Goal: Transaction & Acquisition: Purchase product/service

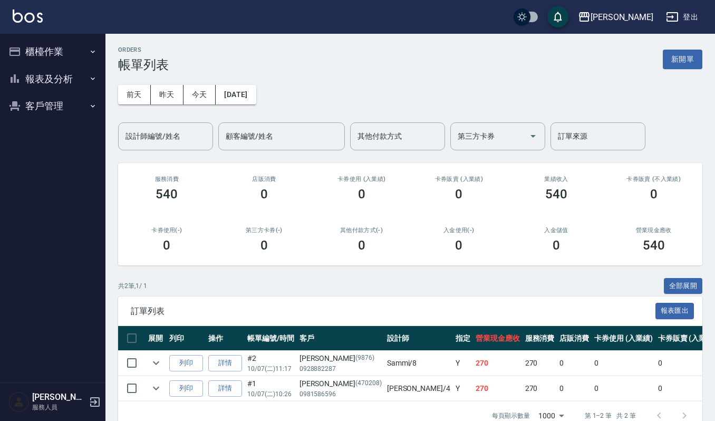
click at [688, 53] on button "新開單" at bounding box center [683, 60] width 40 height 20
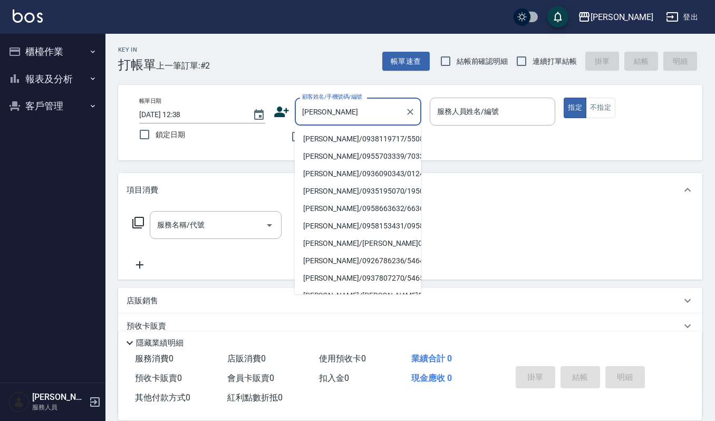
click at [329, 139] on li "[PERSON_NAME]/0938119717/550822" at bounding box center [358, 138] width 127 height 17
type input "[PERSON_NAME]/0938119717/550822"
type input "Sammi-8"
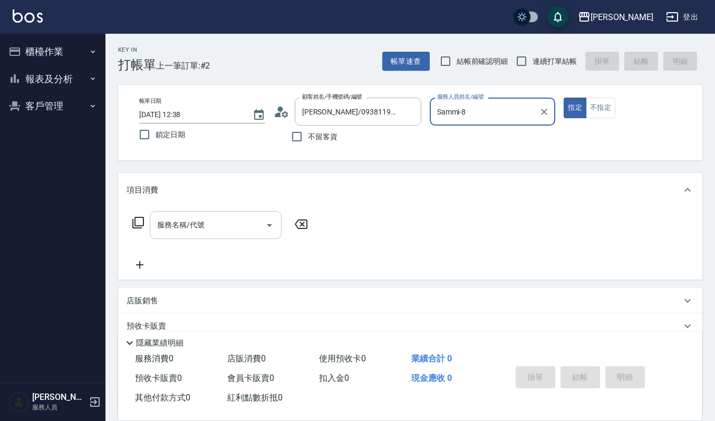
click at [224, 219] on input "服務名稱/代號" at bounding box center [207, 225] width 106 height 18
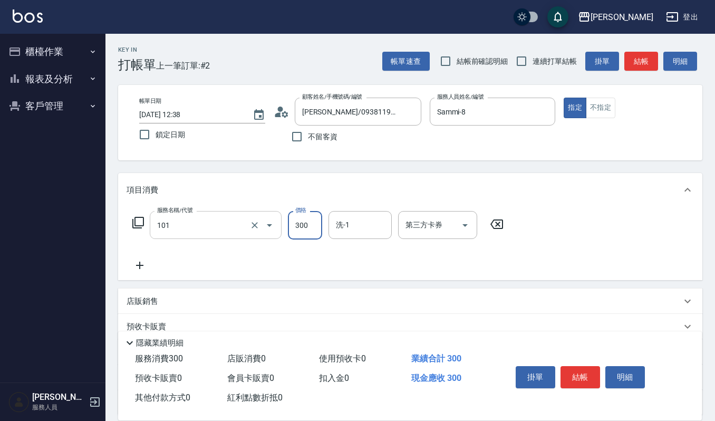
type input "一般洗髮(101)"
type input "270"
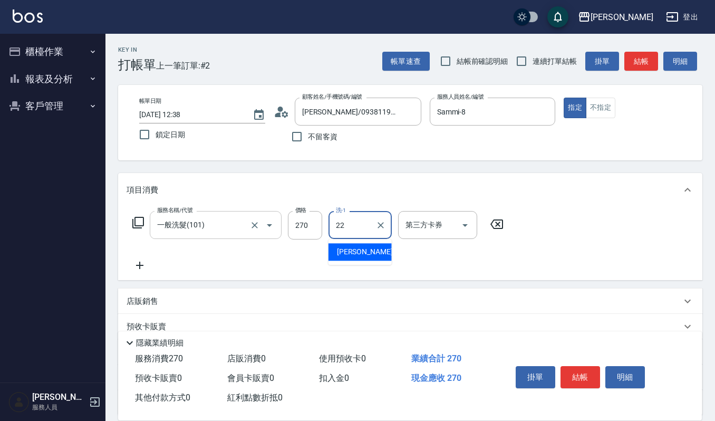
type input "[PERSON_NAME]-22"
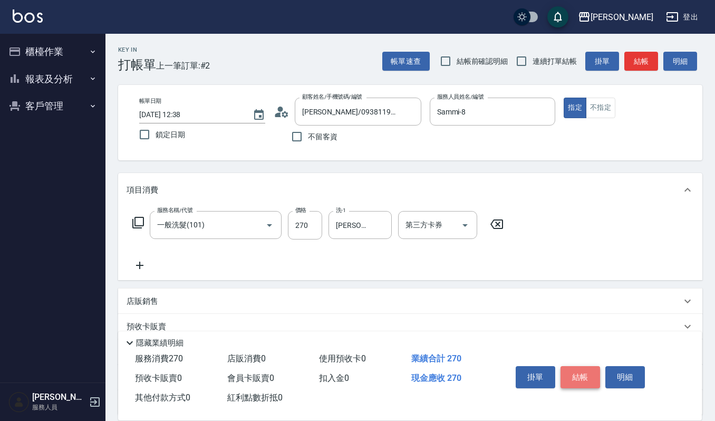
click at [576, 383] on button "結帳" at bounding box center [580, 377] width 40 height 22
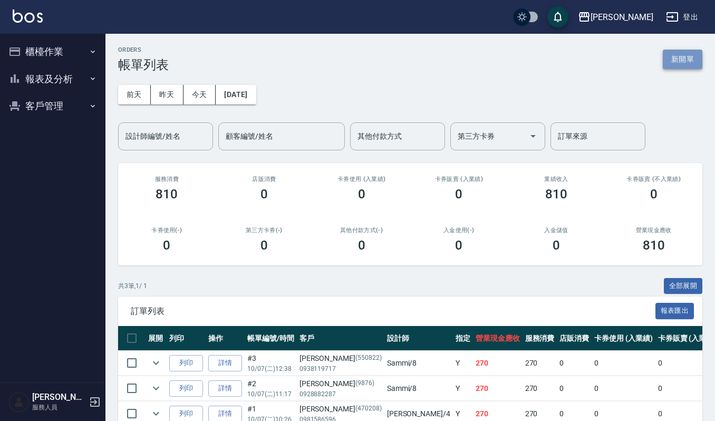
click at [684, 63] on button "新開單" at bounding box center [683, 60] width 40 height 20
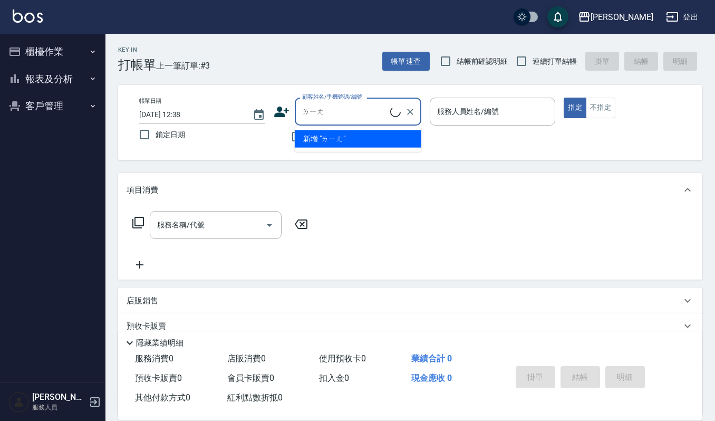
type input "量"
type input "兩"
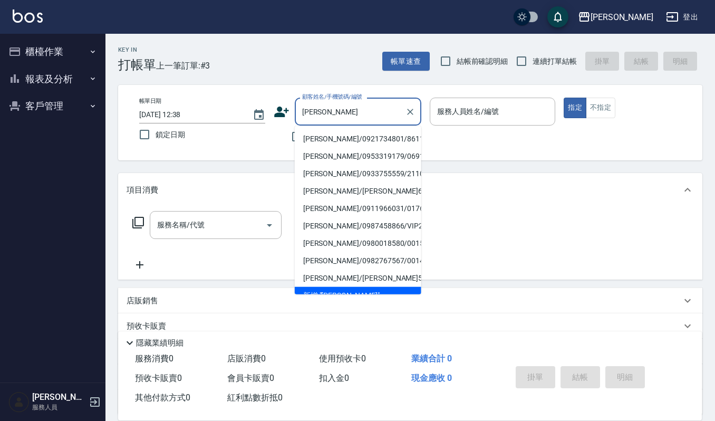
click at [371, 136] on li "[PERSON_NAME]/0921734801/861107" at bounding box center [358, 138] width 127 height 17
type input "[PERSON_NAME]/0921734801/861107"
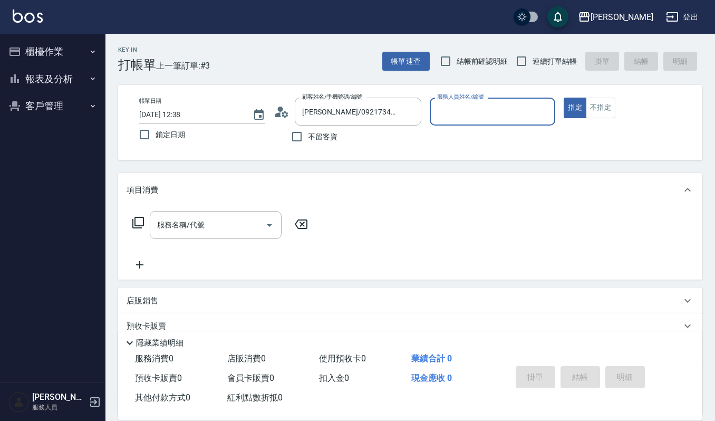
click at [495, 102] on input "服務人員姓名/編號" at bounding box center [492, 111] width 116 height 18
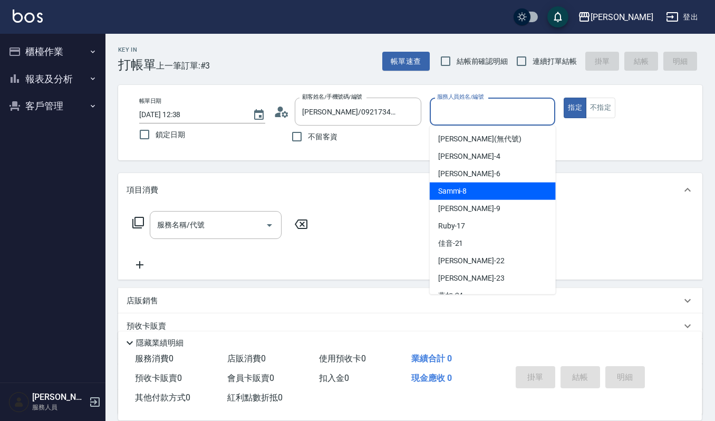
click at [471, 191] on div "Sammi -8" at bounding box center [493, 190] width 126 height 17
type input "Sammi-8"
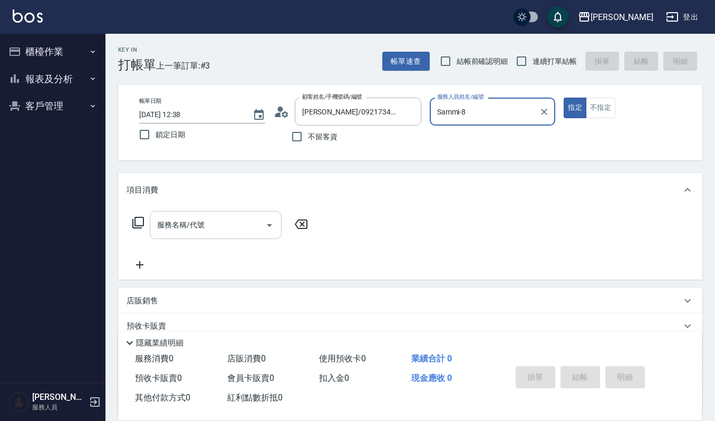
click at [245, 220] on input "服務名稱/代號" at bounding box center [207, 225] width 106 height 18
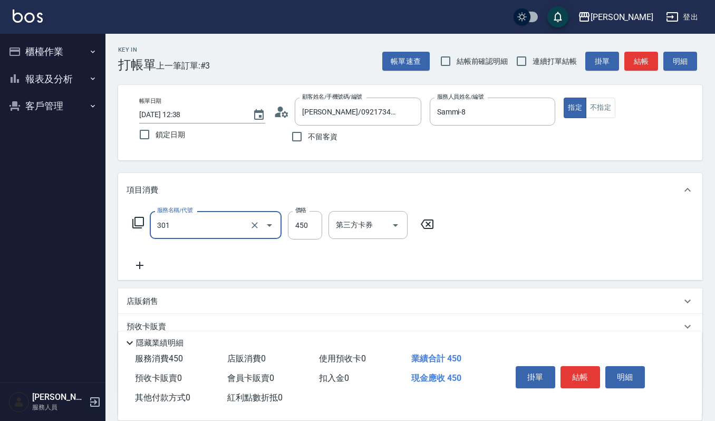
type input "創意剪髮(301)"
type input "405"
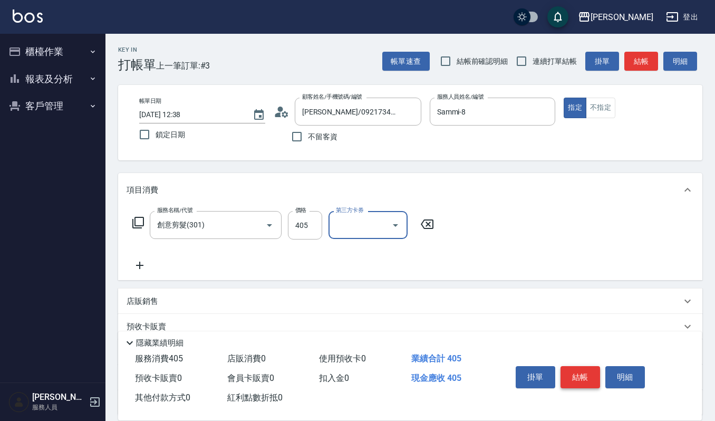
click at [580, 374] on button "結帳" at bounding box center [580, 377] width 40 height 22
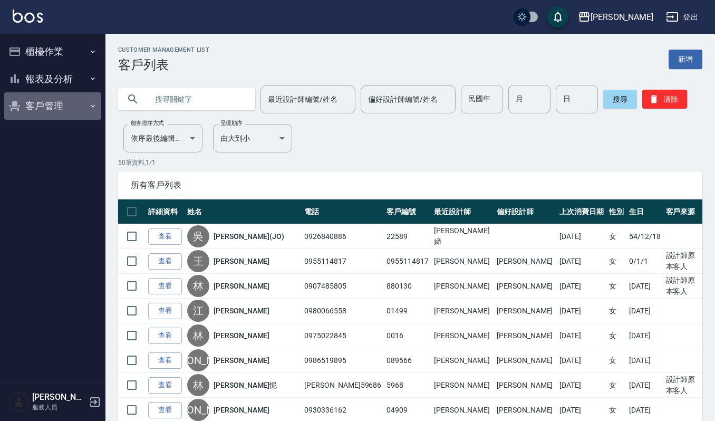
click at [47, 114] on button "客戶管理" at bounding box center [52, 105] width 97 height 27
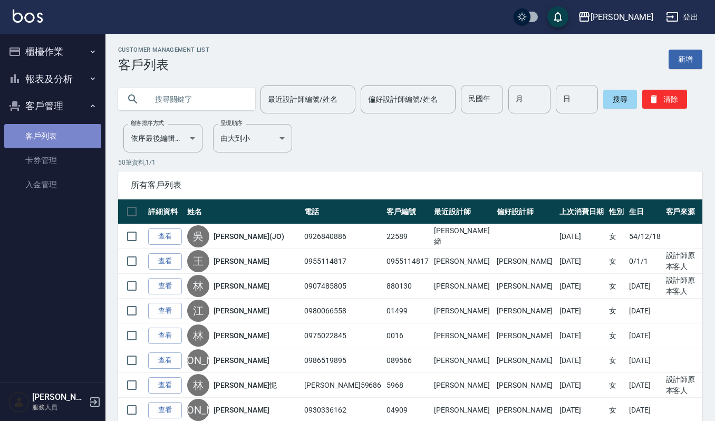
click at [41, 135] on link "客戶列表" at bounding box center [52, 136] width 97 height 24
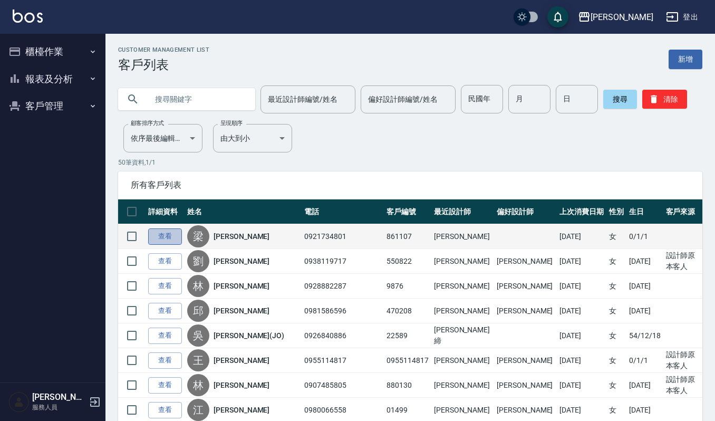
click at [169, 244] on link "查看" at bounding box center [165, 236] width 34 height 16
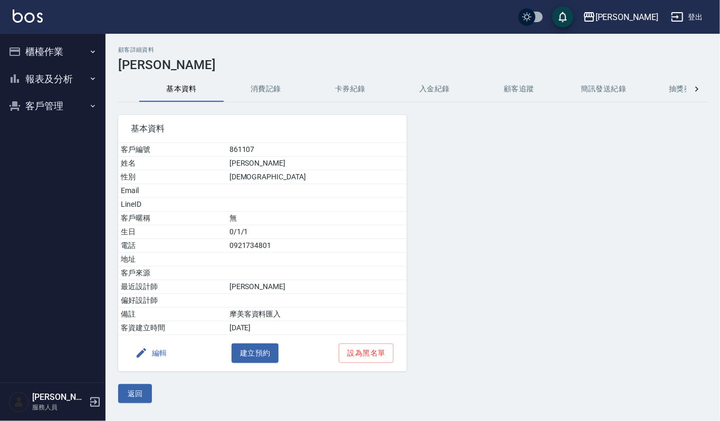
click at [268, 89] on button "消費記錄" at bounding box center [266, 88] width 84 height 25
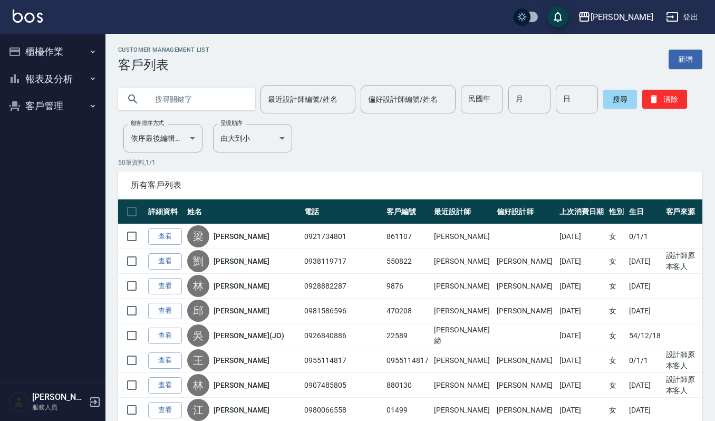
click at [197, 99] on input "text" at bounding box center [197, 99] width 99 height 28
type input "0960110067"
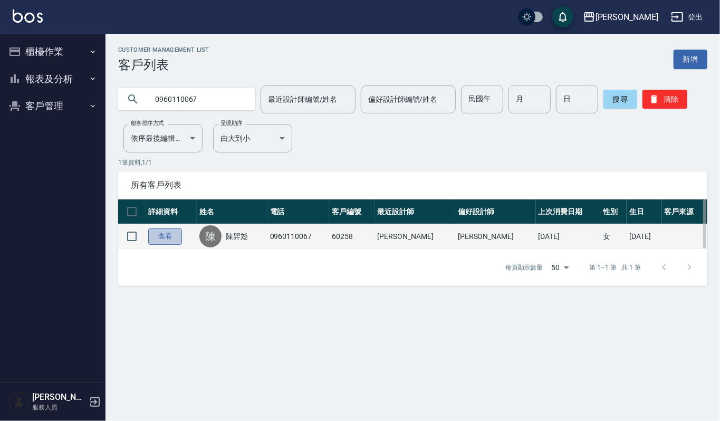
click at [161, 239] on link "查看" at bounding box center [165, 236] width 34 height 16
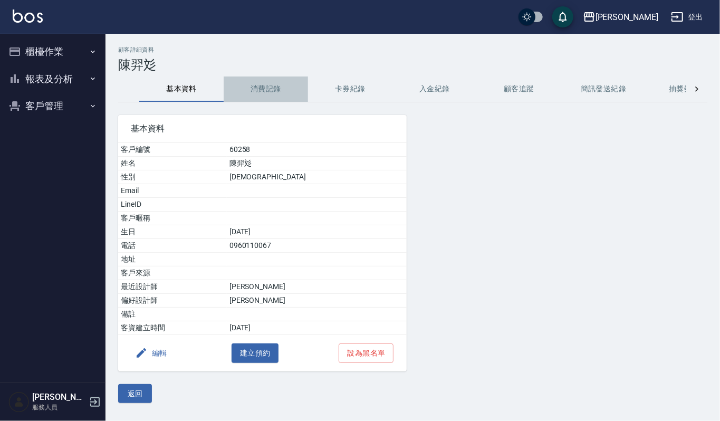
click at [256, 92] on button "消費記錄" at bounding box center [266, 88] width 84 height 25
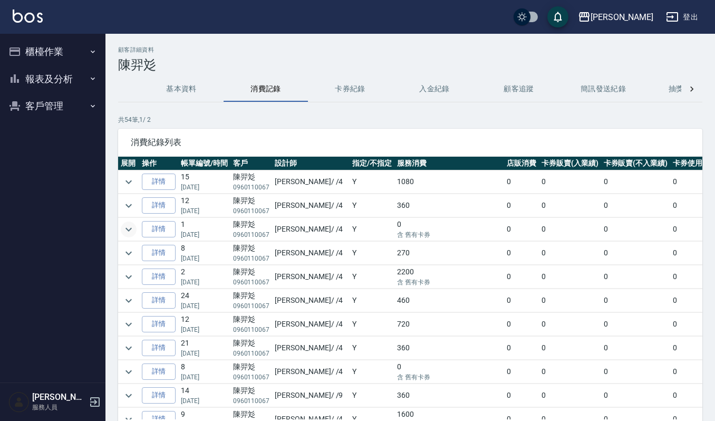
click at [128, 229] on icon "expand row" at bounding box center [128, 229] width 13 height 13
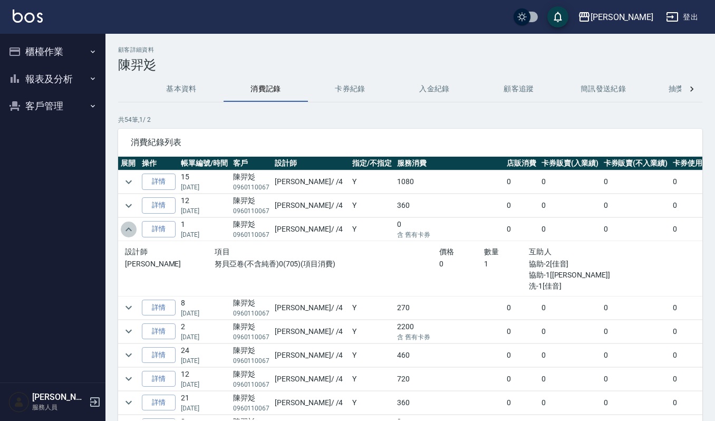
click at [128, 229] on icon "expand row" at bounding box center [128, 229] width 6 height 4
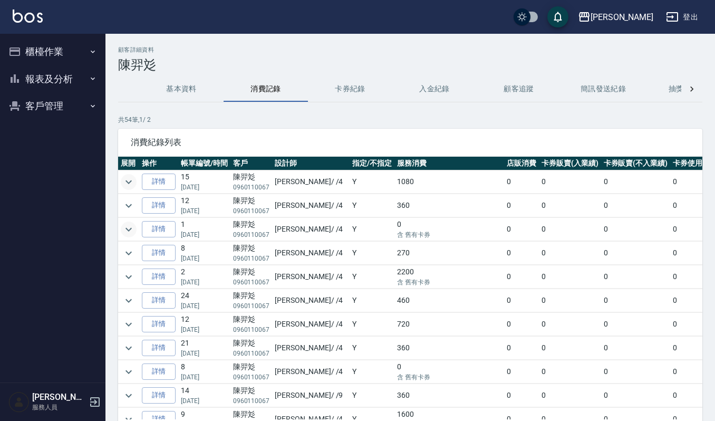
click at [133, 182] on icon "expand row" at bounding box center [128, 182] width 13 height 13
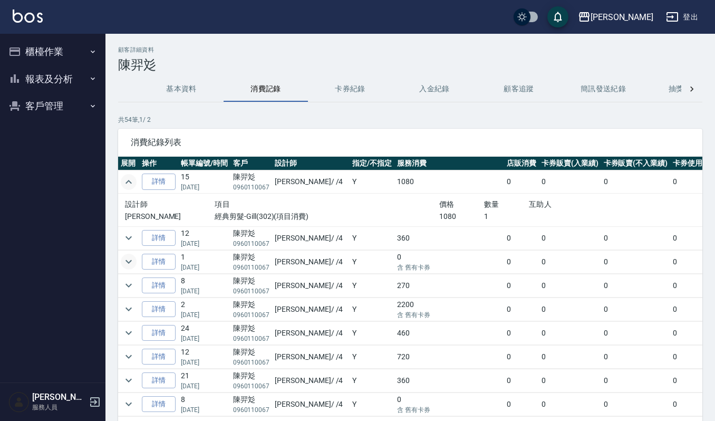
click at [133, 182] on icon "expand row" at bounding box center [128, 182] width 13 height 13
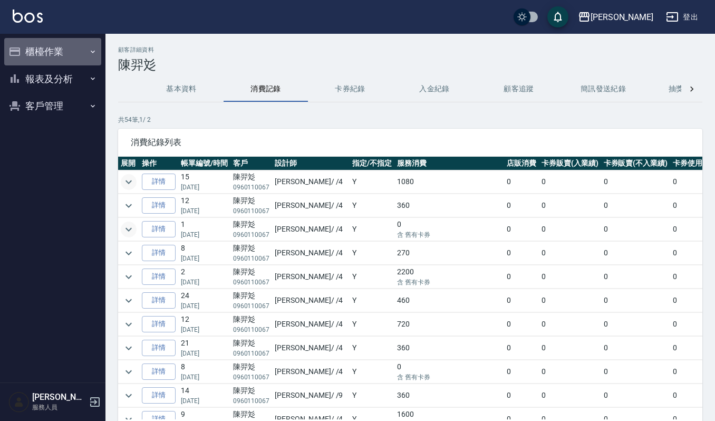
click at [50, 53] on button "櫃檯作業" at bounding box center [52, 51] width 97 height 27
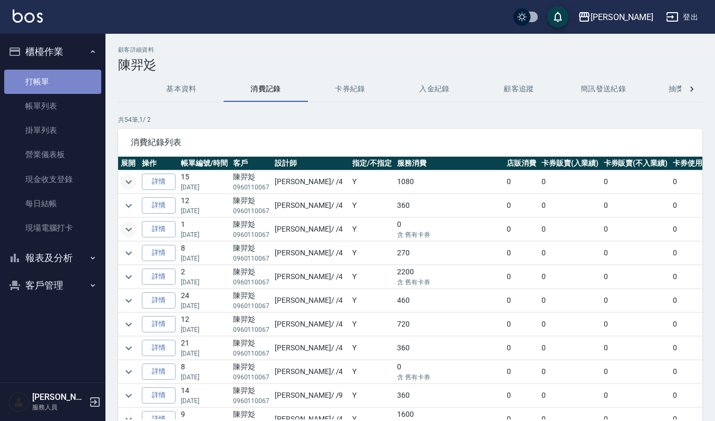
click at [46, 79] on link "打帳單" at bounding box center [52, 82] width 97 height 24
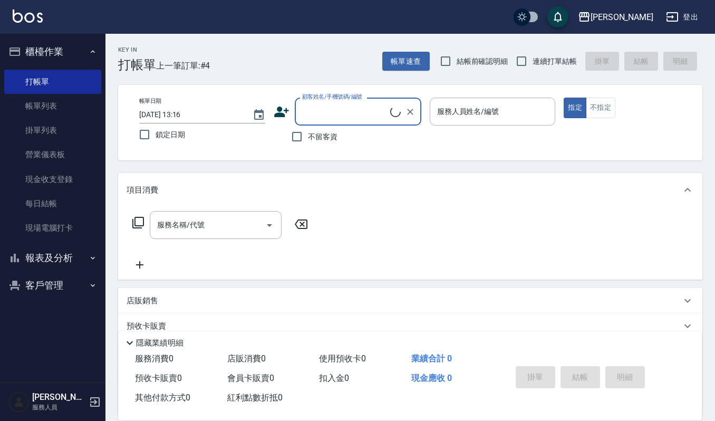
click at [306, 109] on input "顧客姓名/手機號碼/編號" at bounding box center [344, 111] width 91 height 18
type input "物"
type input "五"
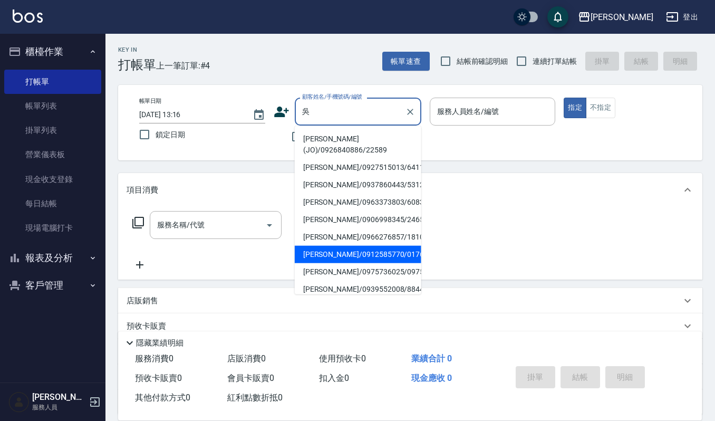
click at [346, 246] on li "吳美惠/0912585770/01761" at bounding box center [358, 254] width 127 height 17
type input "吳美惠/0912585770/01761"
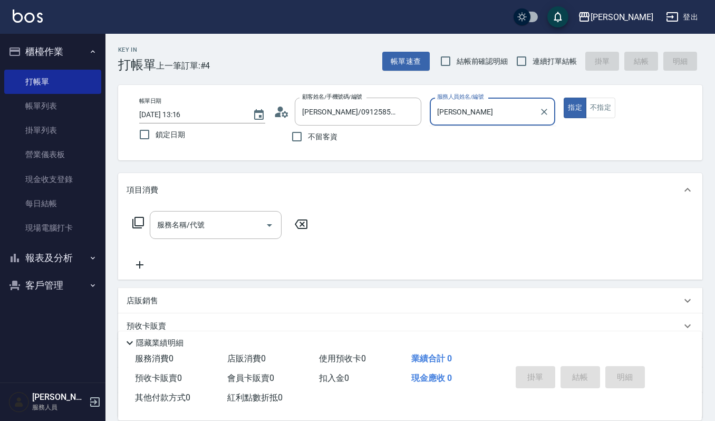
type input "吉"
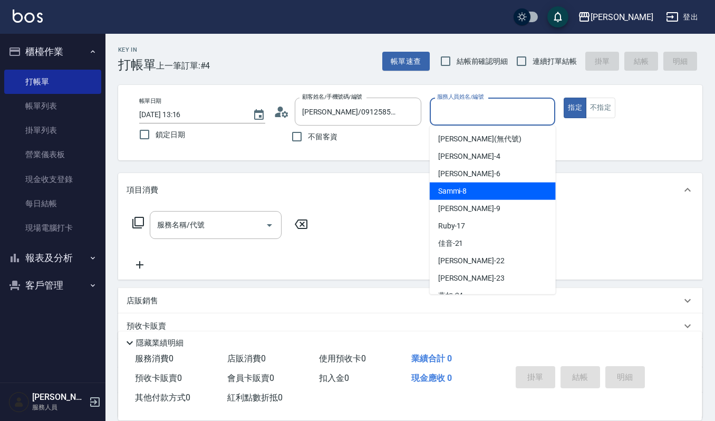
click at [461, 193] on span "Sammi -8" at bounding box center [452, 191] width 29 height 11
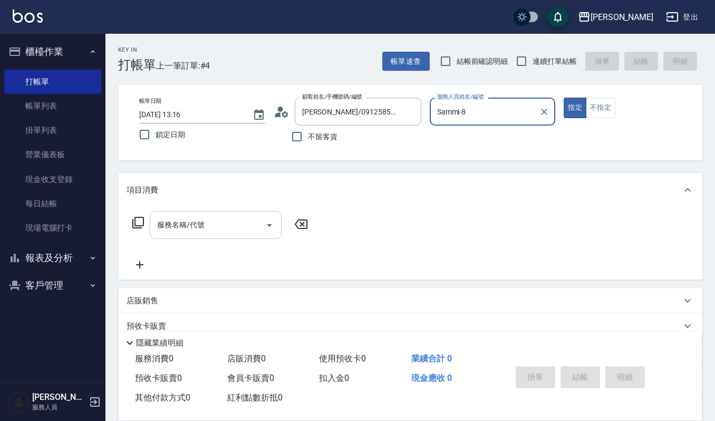
click at [270, 227] on icon "Open" at bounding box center [269, 225] width 13 height 13
type input "Sammi-8"
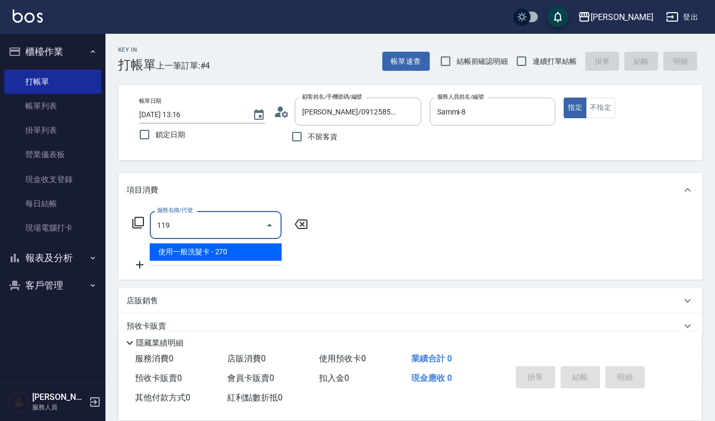
click at [229, 252] on span "使用一般洗髮卡 - 270" at bounding box center [216, 251] width 132 height 17
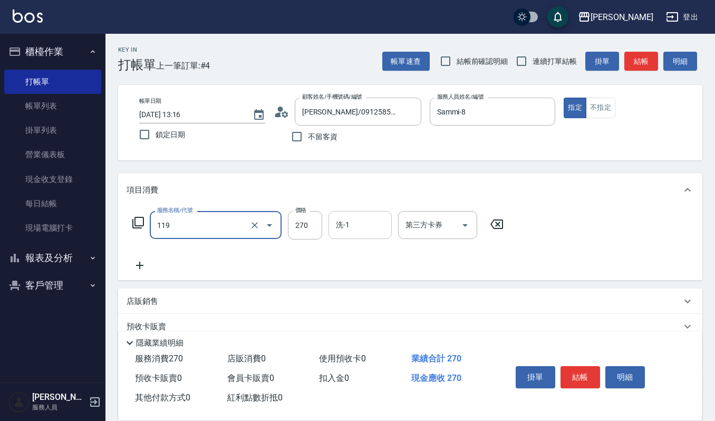
type input "使用一般洗髮卡(119)"
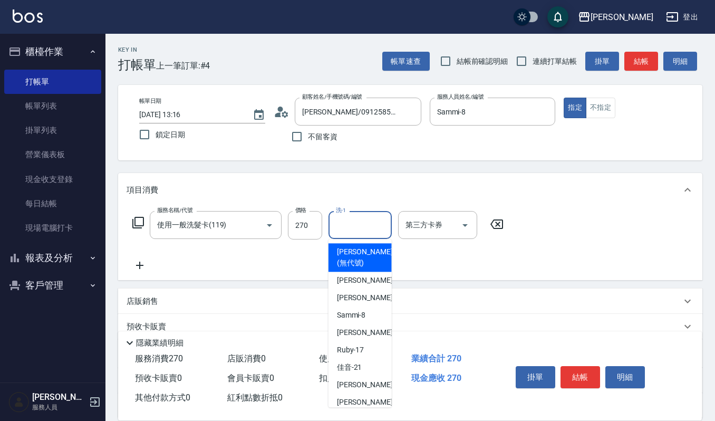
click at [345, 228] on input "洗-1" at bounding box center [360, 225] width 54 height 18
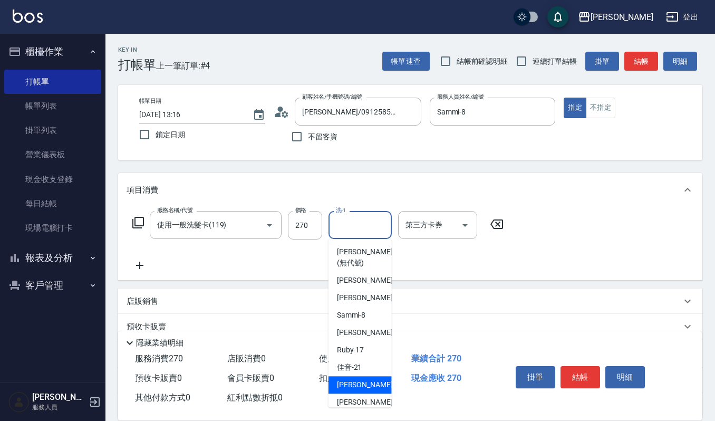
click at [355, 389] on span "宜芳 -22" at bounding box center [370, 384] width 66 height 11
type input "[PERSON_NAME]-22"
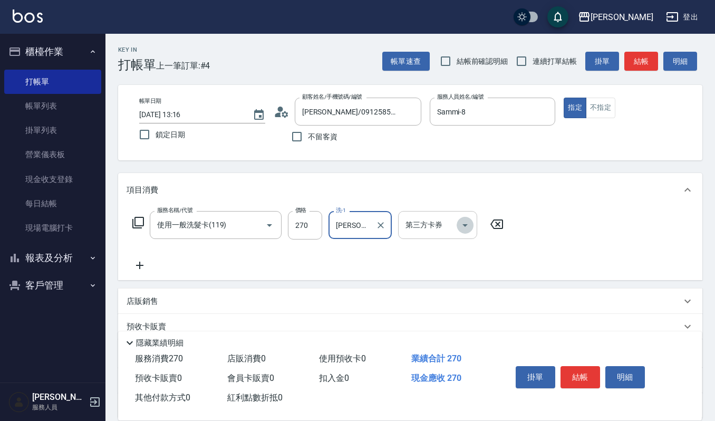
click at [463, 226] on icon "Open" at bounding box center [465, 225] width 13 height 13
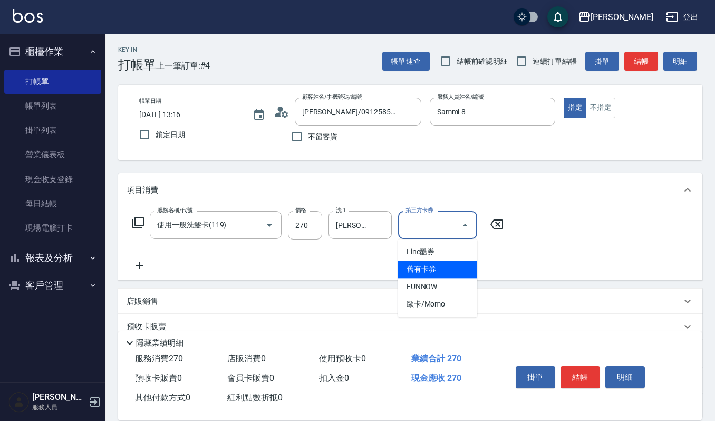
click at [453, 265] on span "舊有卡券" at bounding box center [437, 268] width 79 height 17
type input "舊有卡券"
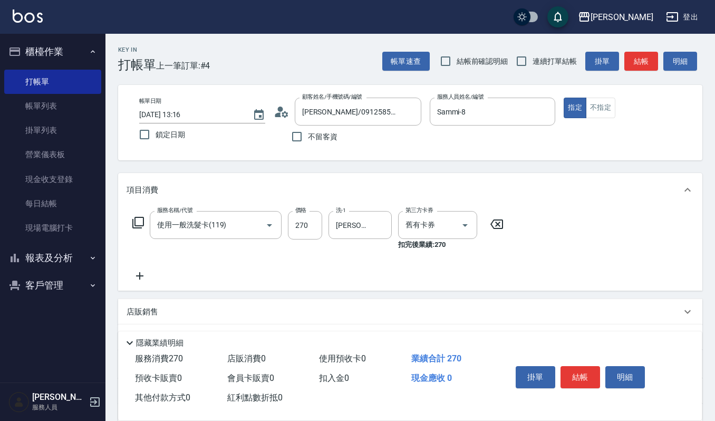
click at [142, 276] on icon at bounding box center [139, 275] width 7 height 7
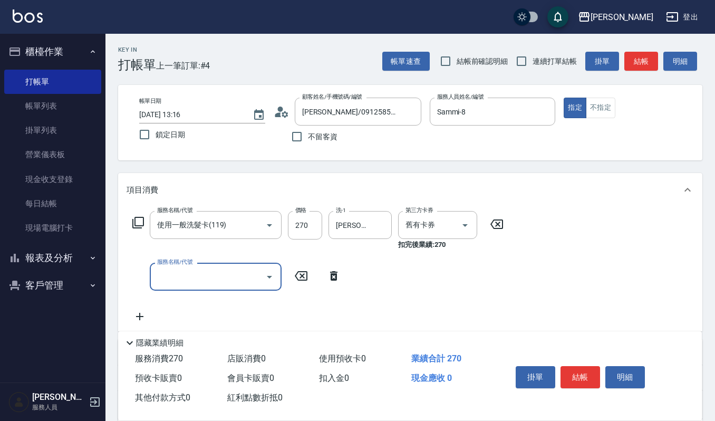
click at [266, 277] on icon "Open" at bounding box center [269, 276] width 13 height 13
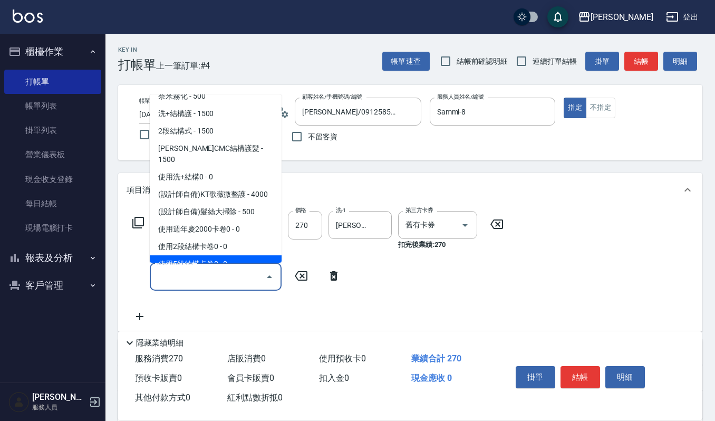
scroll to position [1434, 0]
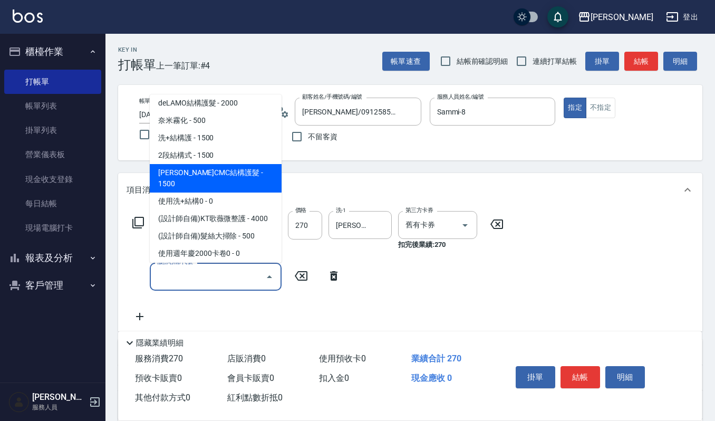
click at [248, 164] on span "[PERSON_NAME]CMC結構護髮 - 1500" at bounding box center [216, 178] width 132 height 28
type input "荷昀CMC結構護髮(585)"
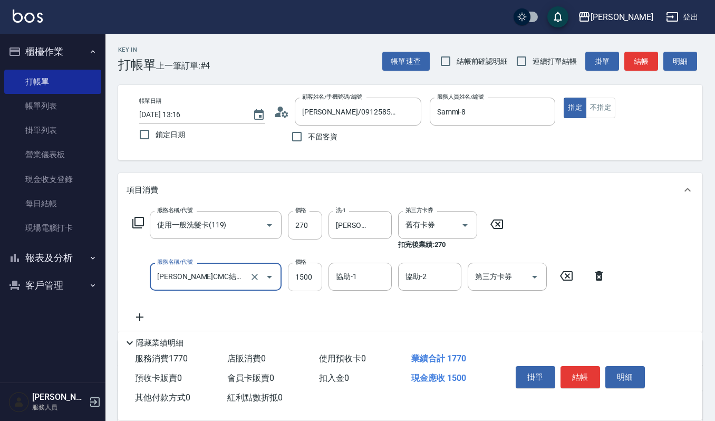
click at [312, 268] on input "1500" at bounding box center [305, 277] width 34 height 28
type input "1700"
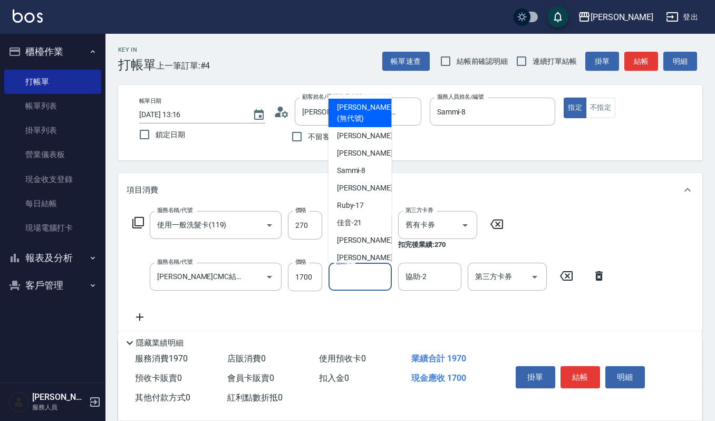
click at [352, 272] on input "協助-1" at bounding box center [360, 276] width 54 height 18
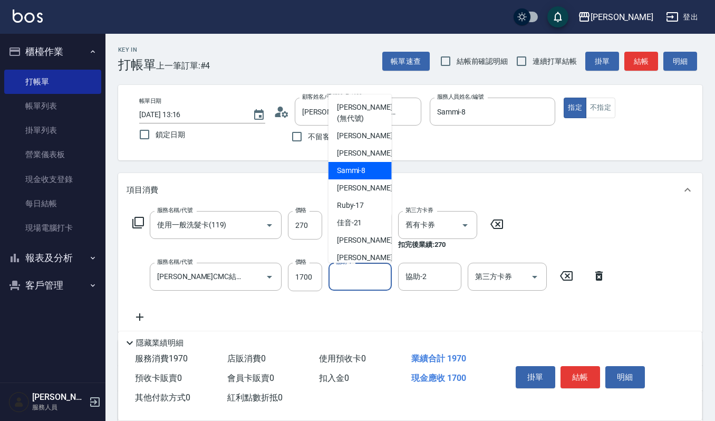
click at [351, 167] on span "Sammi -8" at bounding box center [351, 170] width 29 height 11
type input "Sammi-8"
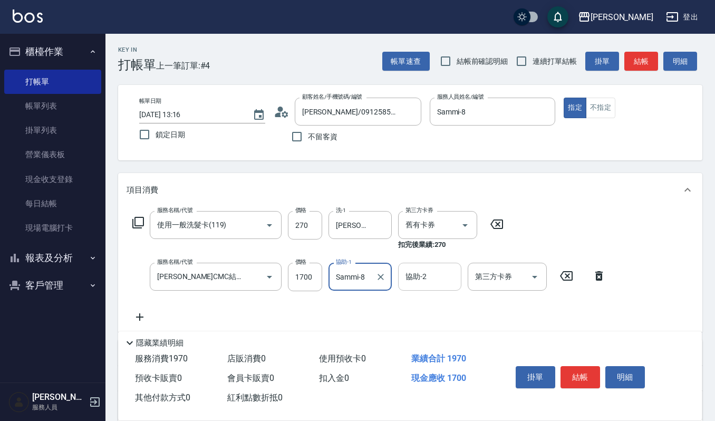
click at [424, 277] on input "協助-2" at bounding box center [430, 276] width 54 height 18
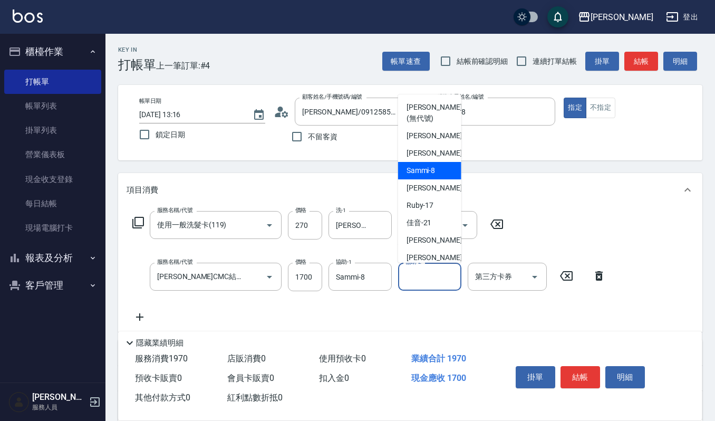
click at [435, 167] on span "Sammi -8" at bounding box center [420, 170] width 29 height 11
type input "Sammi-8"
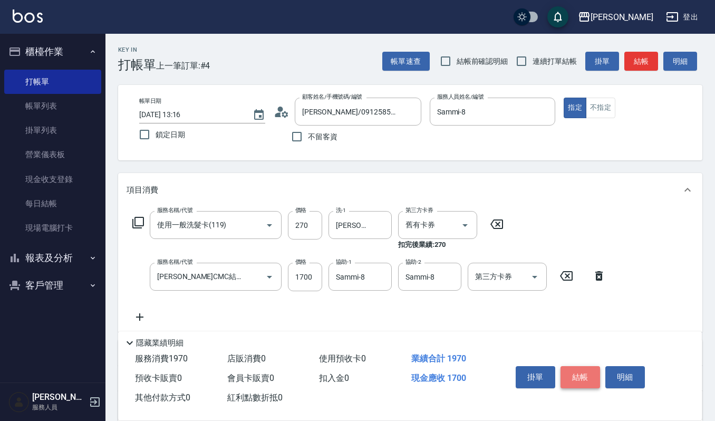
click at [575, 370] on button "結帳" at bounding box center [580, 377] width 40 height 22
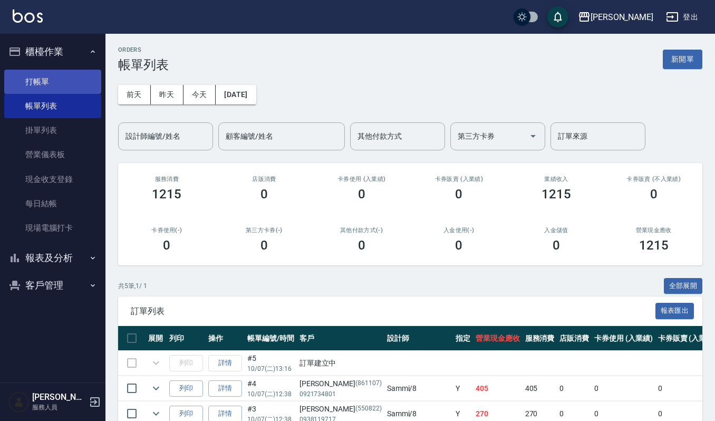
click at [31, 83] on link "打帳單" at bounding box center [52, 82] width 97 height 24
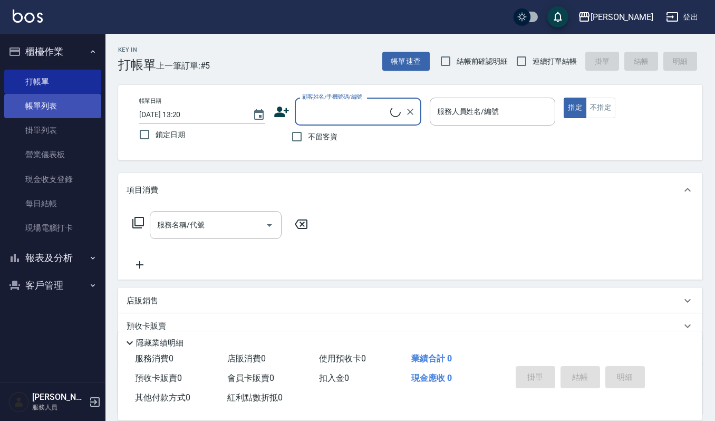
click at [47, 104] on link "帳單列表" at bounding box center [52, 106] width 97 height 24
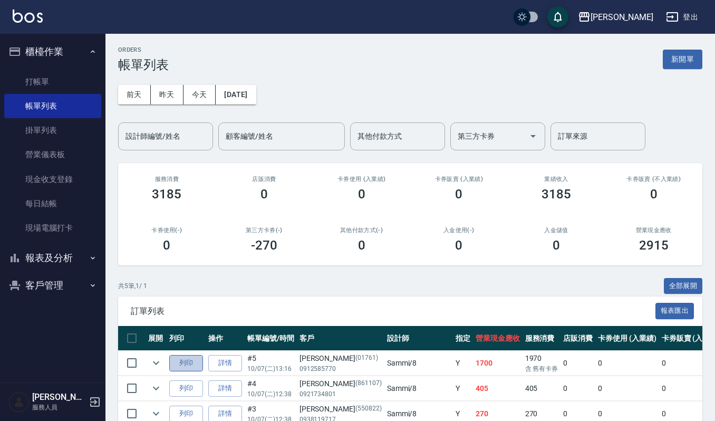
click at [186, 365] on button "列印" at bounding box center [186, 363] width 34 height 16
click at [165, 128] on input "設計師編號/姓名" at bounding box center [165, 136] width 85 height 18
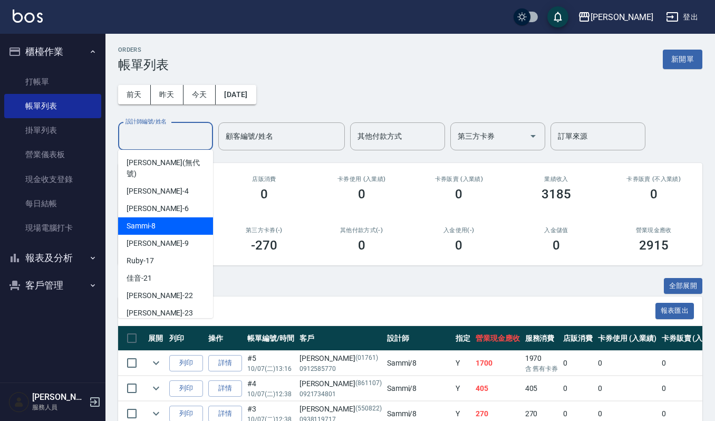
click at [166, 217] on div "Sammi -8" at bounding box center [165, 225] width 95 height 17
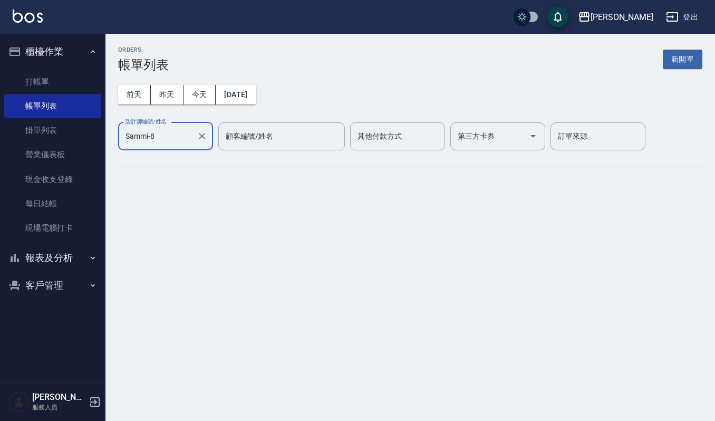
type input "Sammi-8"
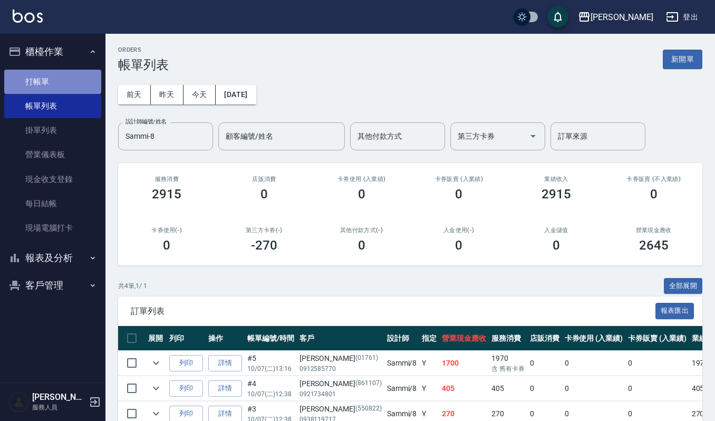
click at [55, 85] on link "打帳單" at bounding box center [52, 82] width 97 height 24
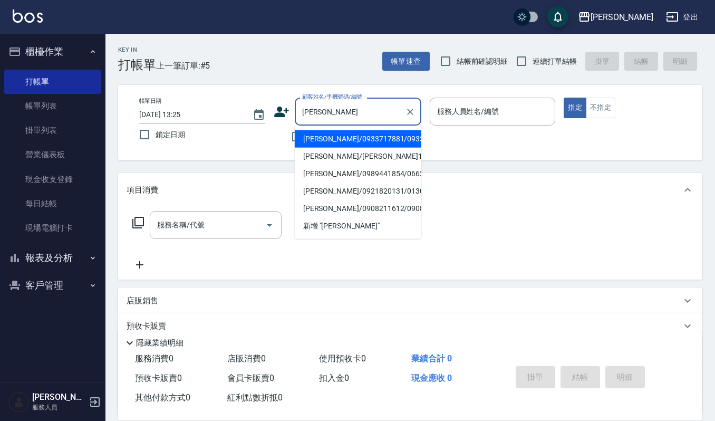
click at [354, 141] on li "潘思廷/0933717881/0933717881" at bounding box center [358, 138] width 127 height 17
type input "潘思廷/0933717881/0933717881"
type input "吉兒-4"
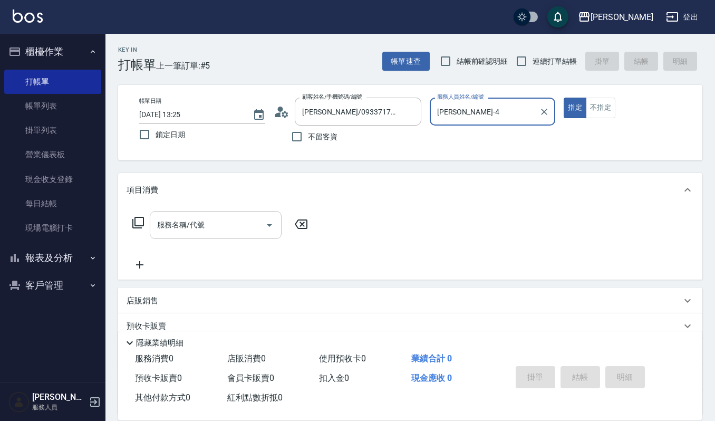
click at [224, 227] on input "服務名稱/代號" at bounding box center [207, 225] width 106 height 18
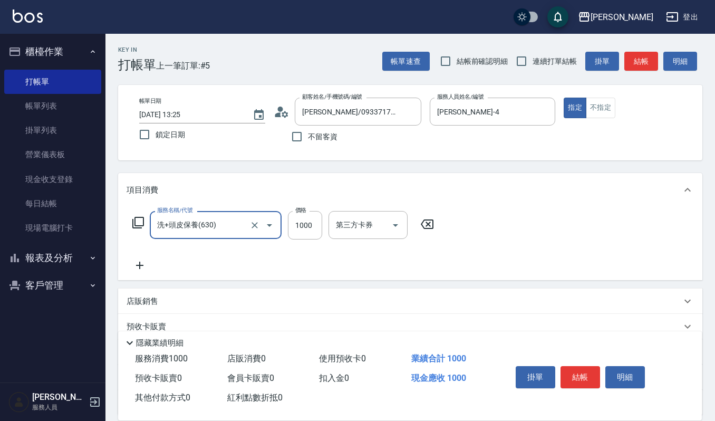
type input "洗+頭皮保養(630)"
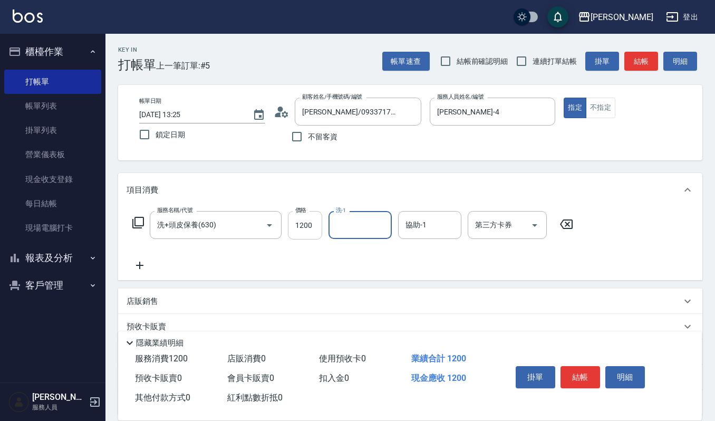
click at [308, 232] on input "1200" at bounding box center [305, 225] width 34 height 28
type input "1299"
type input "佳音-21"
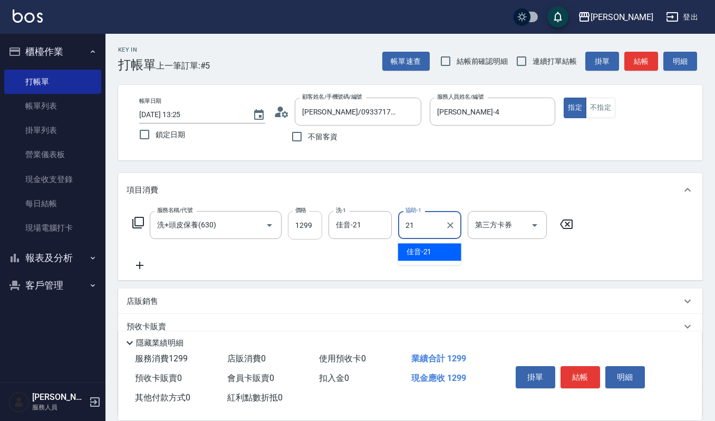
type input "佳音-21"
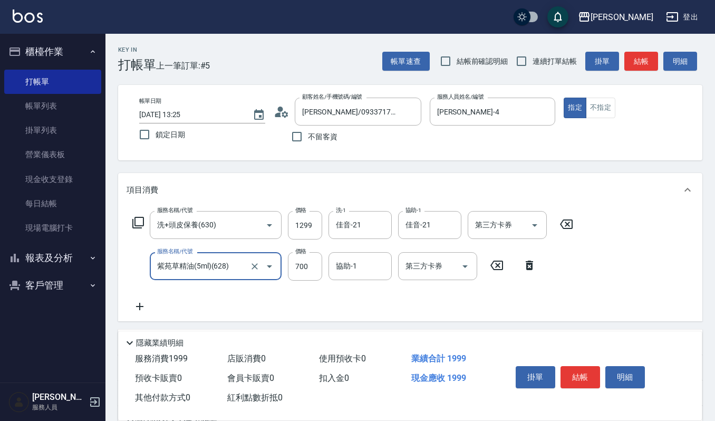
type input "紫苑草精油(5ml)(628)"
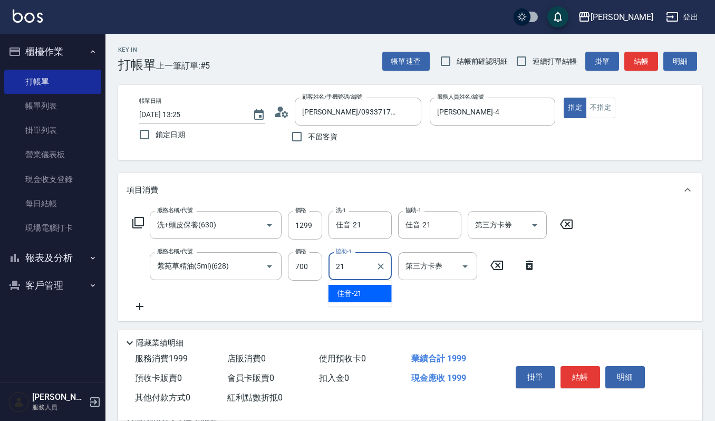
type input "佳音-21"
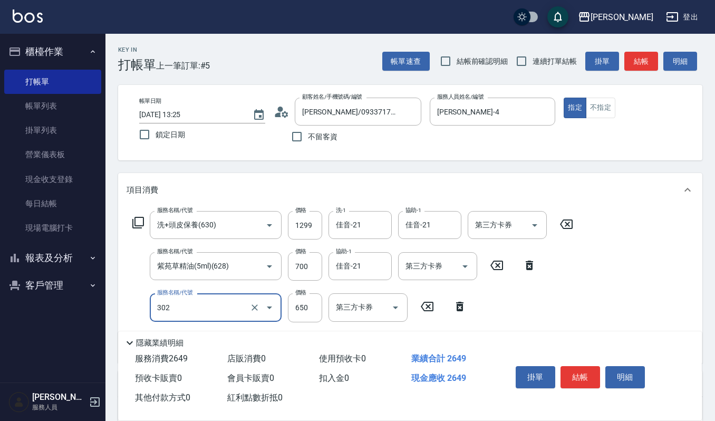
type input "經典剪髮-Gill(302)"
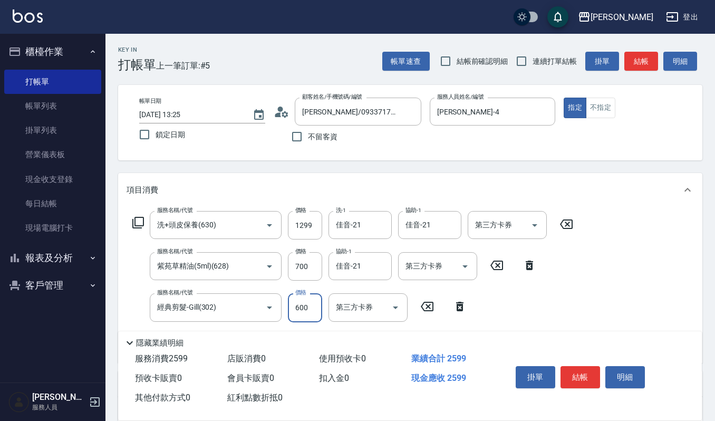
type input "600"
click at [639, 377] on button "明細" at bounding box center [625, 377] width 40 height 22
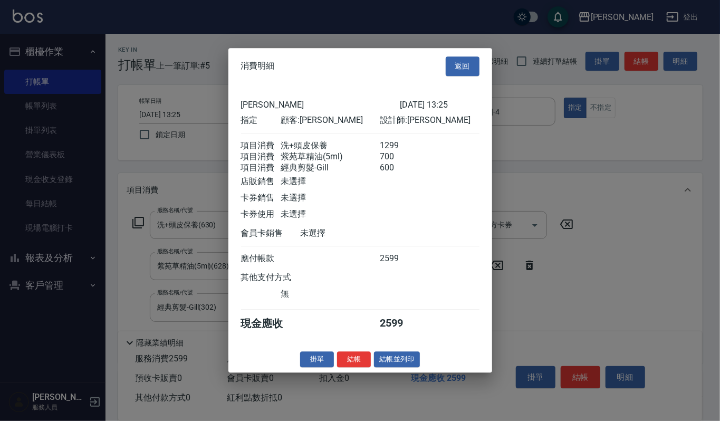
click at [391, 364] on button "結帳並列印" at bounding box center [397, 359] width 46 height 16
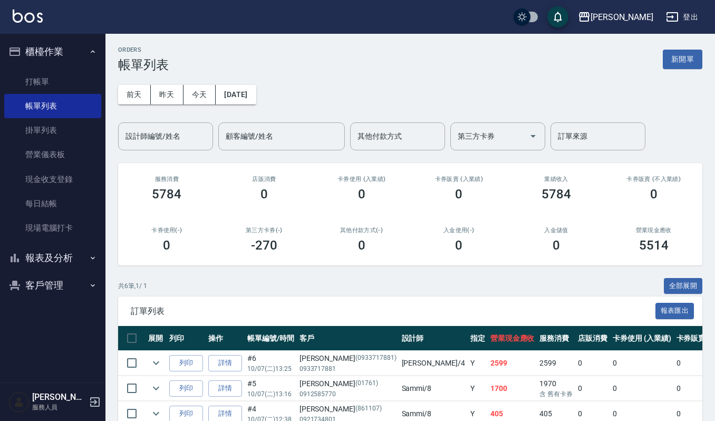
click at [41, 284] on button "客戶管理" at bounding box center [52, 284] width 97 height 27
click at [30, 311] on link "客戶列表" at bounding box center [52, 315] width 97 height 24
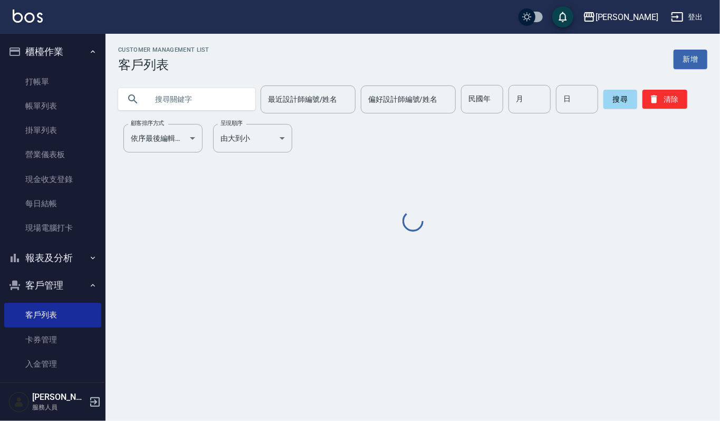
click at [173, 104] on input "text" at bounding box center [197, 99] width 99 height 28
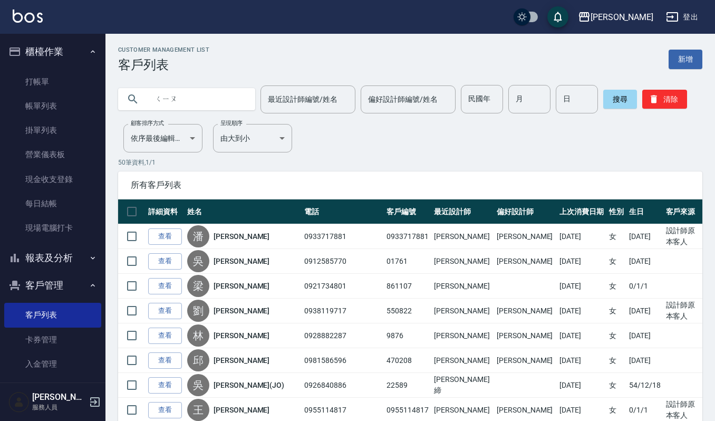
type input "邱"
type input "郭秋君"
click at [614, 98] on button "搜尋" at bounding box center [620, 99] width 34 height 19
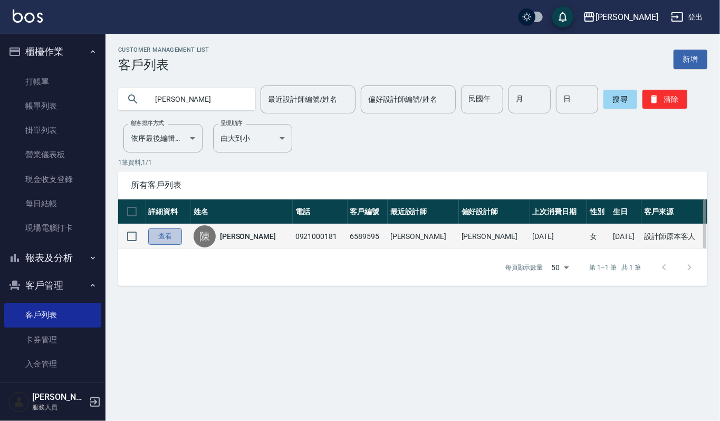
click at [162, 235] on link "查看" at bounding box center [165, 236] width 34 height 16
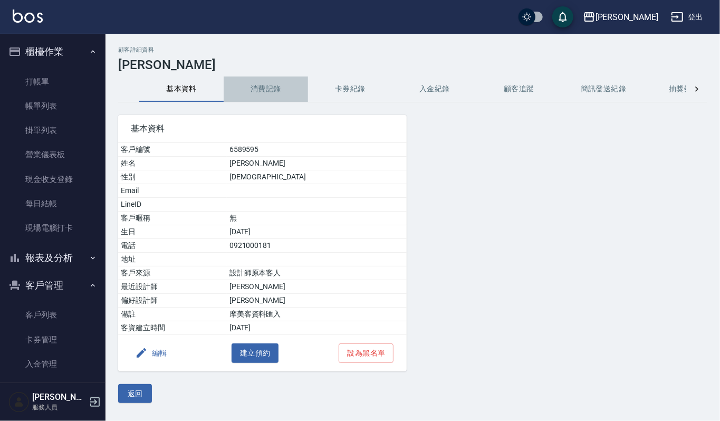
click at [254, 91] on button "消費記錄" at bounding box center [266, 88] width 84 height 25
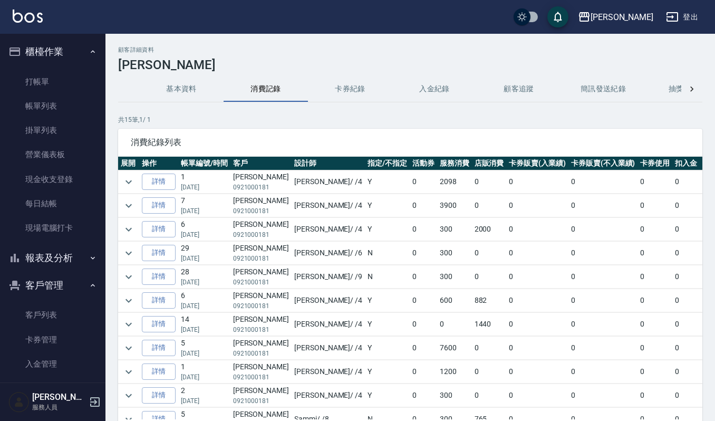
scroll to position [70, 0]
click at [131, 277] on icon "expand row" at bounding box center [128, 277] width 13 height 13
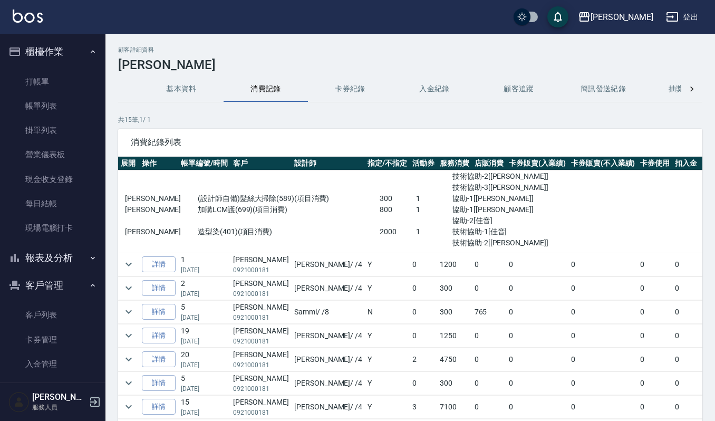
scroll to position [244, 0]
click at [127, 400] on icon "expand row" at bounding box center [128, 406] width 13 height 13
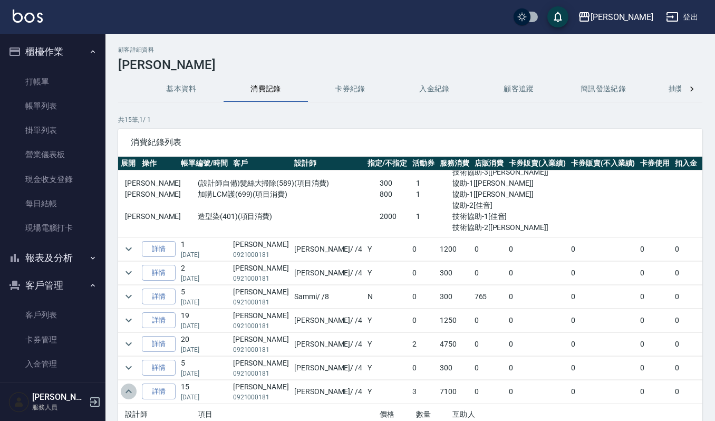
click at [131, 396] on icon "expand row" at bounding box center [128, 391] width 13 height 13
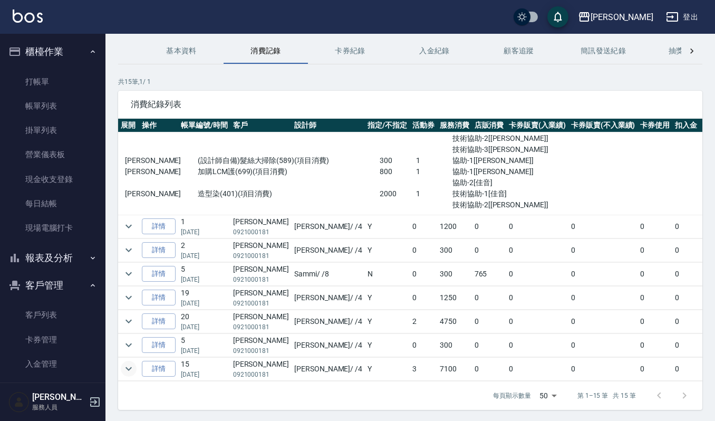
scroll to position [70, 0]
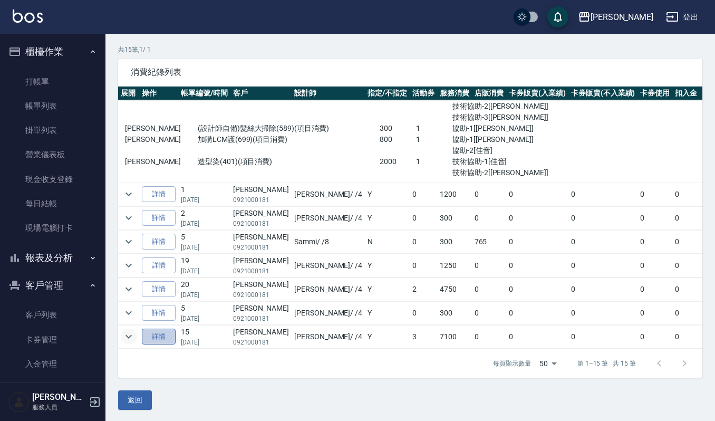
click at [163, 328] on link "詳情" at bounding box center [159, 336] width 34 height 16
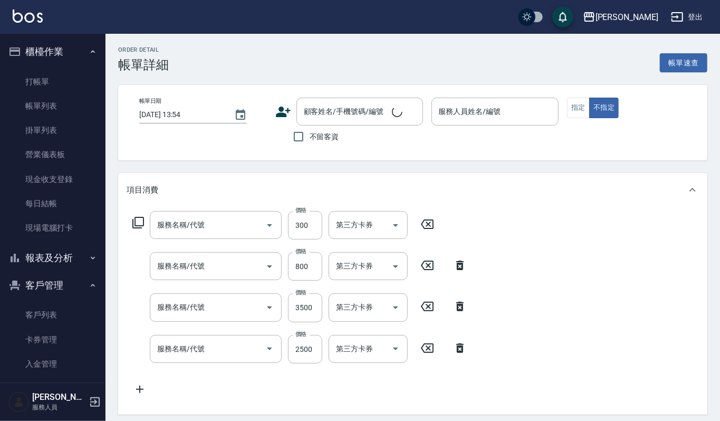
type input "2024/12/12 15:06"
type input "吉兒-4"
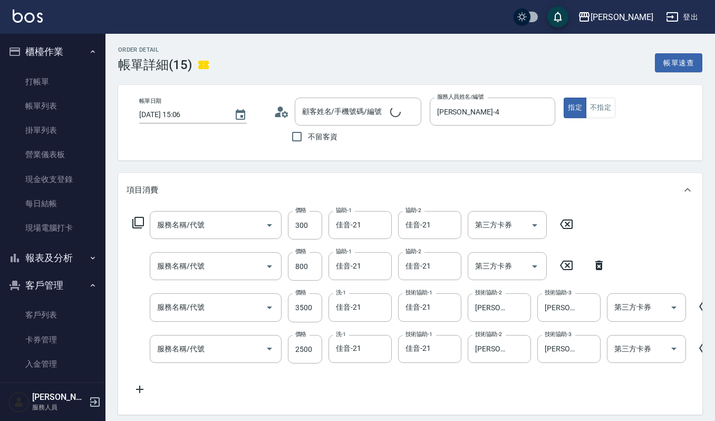
type input "陳郭秋君/0921000181/6589595"
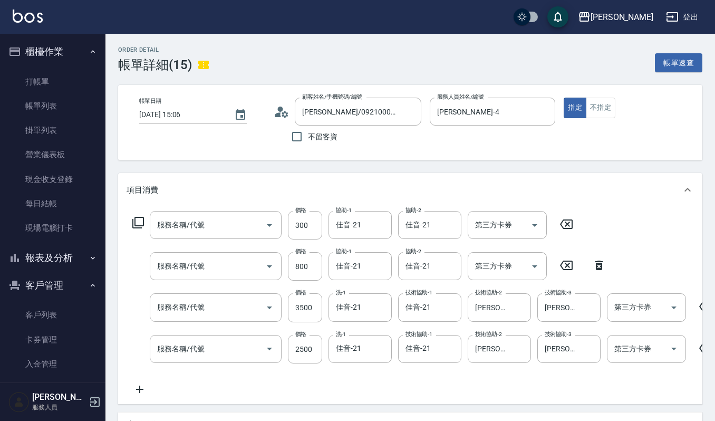
type input "華旭~頭髮絲的大掃除(534)"
type input "加購LCM護(699)"
type input "溫朔燙(220)"
type input "離子燙髮(204)"
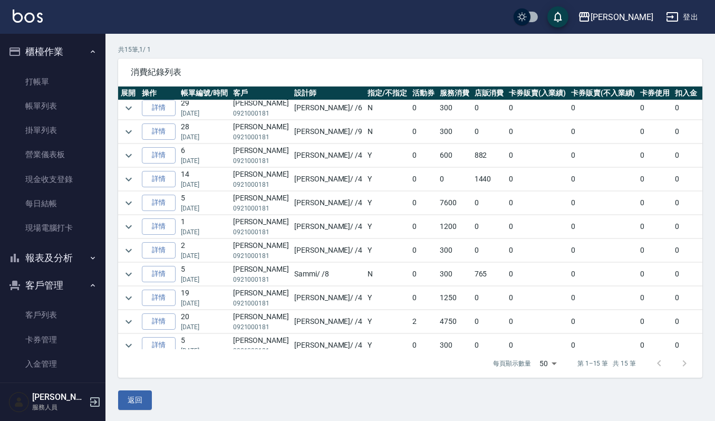
scroll to position [53, 0]
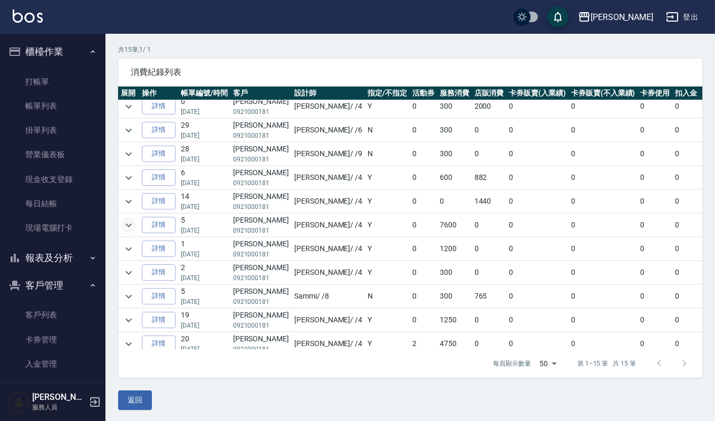
click at [128, 227] on icon "expand row" at bounding box center [128, 225] width 6 height 4
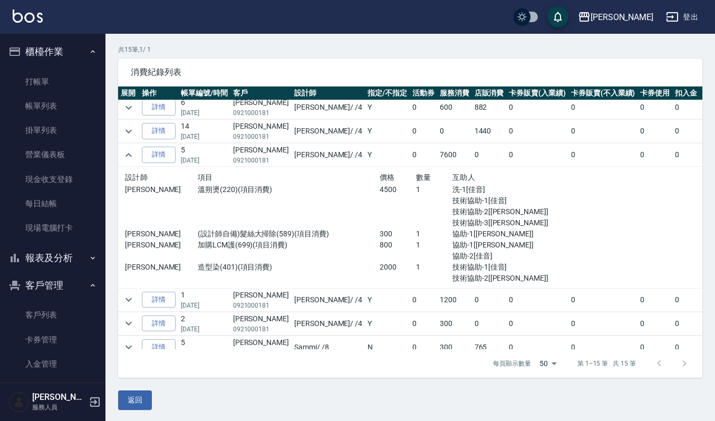
scroll to position [0, 0]
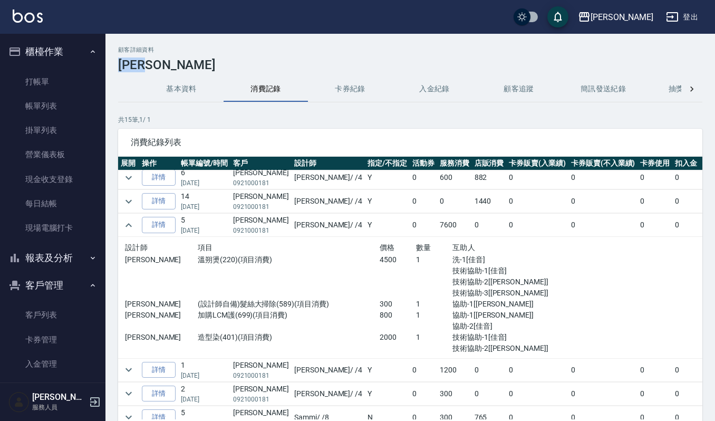
drag, startPoint x: 167, startPoint y: 62, endPoint x: 118, endPoint y: 60, distance: 48.5
click at [118, 60] on h3 "陳郭秋君" at bounding box center [410, 64] width 584 height 15
copy h3 "陳郭秋君"
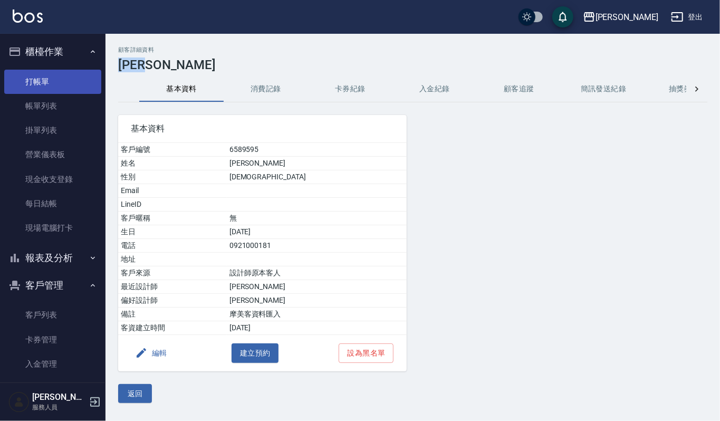
click at [30, 79] on link "打帳單" at bounding box center [52, 82] width 97 height 24
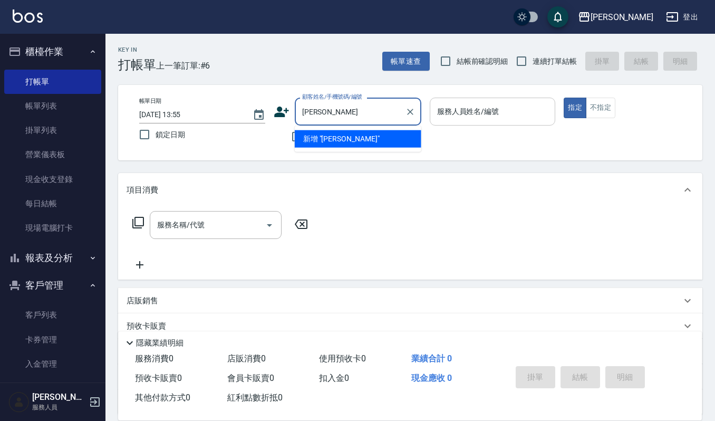
type input "陳郭秋君"
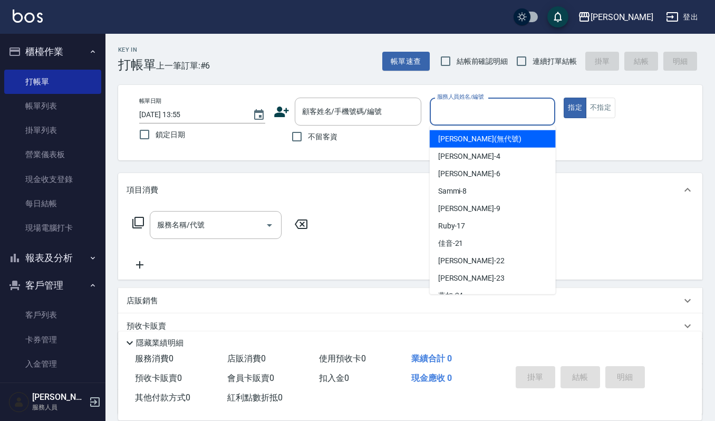
click at [450, 111] on input "服務人員姓名/編號" at bounding box center [492, 111] width 116 height 18
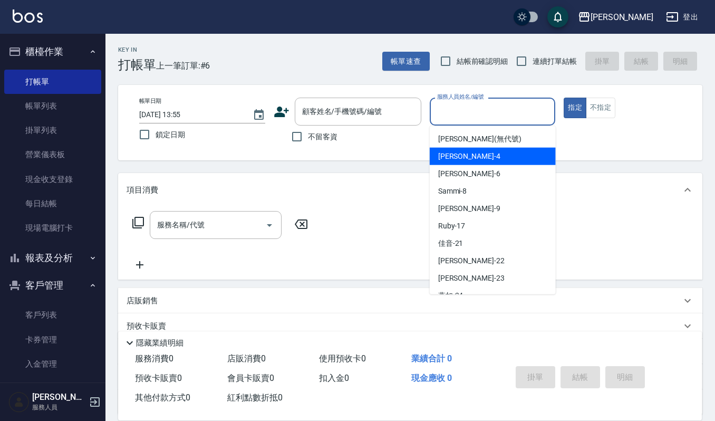
click at [459, 157] on div "吉兒 -4" at bounding box center [493, 156] width 126 height 17
type input "吉兒-4"
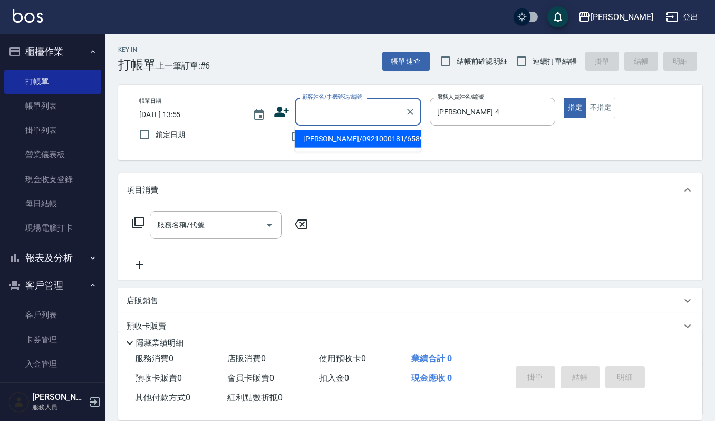
drag, startPoint x: 374, startPoint y: 115, endPoint x: 354, endPoint y: 138, distance: 29.9
click at [355, 138] on li "陳郭秋君/0921000181/6589595" at bounding box center [358, 138] width 127 height 17
type input "陳郭秋君/0921000181/6589595"
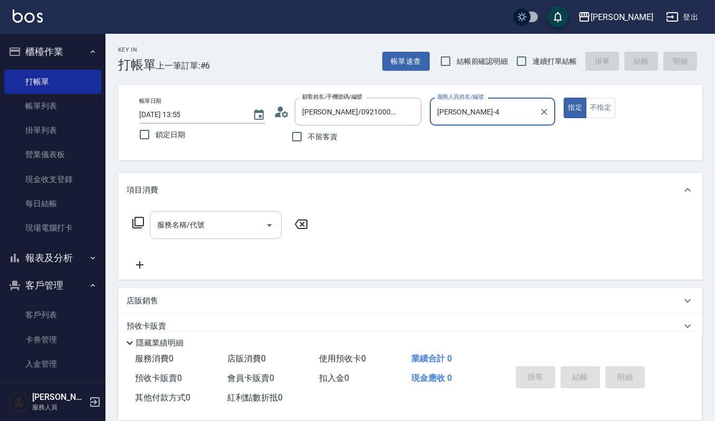
click at [251, 218] on input "服務名稱/代號" at bounding box center [207, 225] width 106 height 18
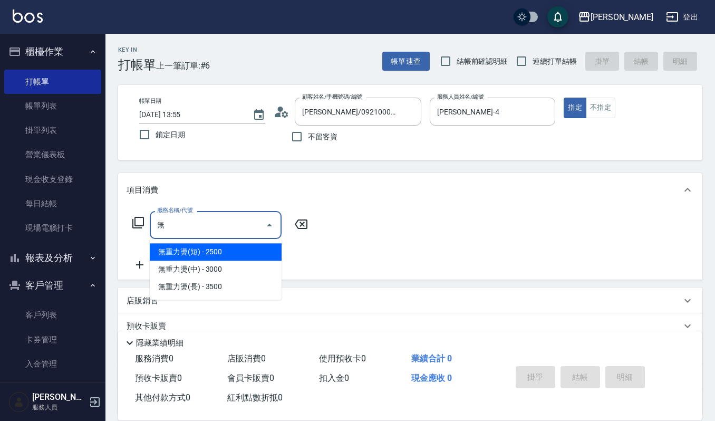
click at [231, 285] on span "無重力燙(長) - 3500" at bounding box center [216, 286] width 132 height 17
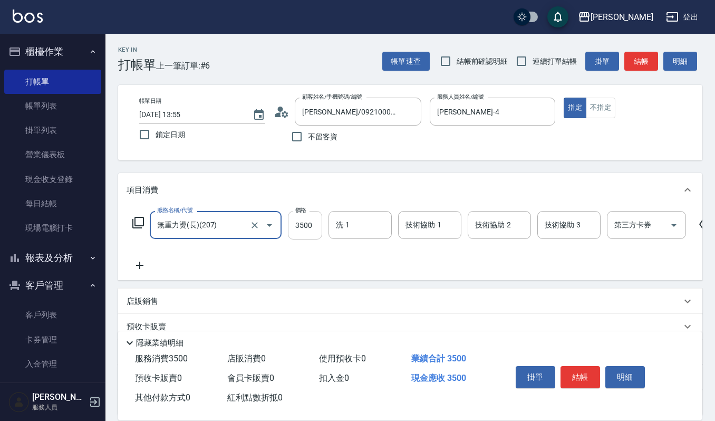
type input "無重力燙(長)(207)"
click at [307, 218] on input "3500" at bounding box center [305, 225] width 34 height 28
type input "4500"
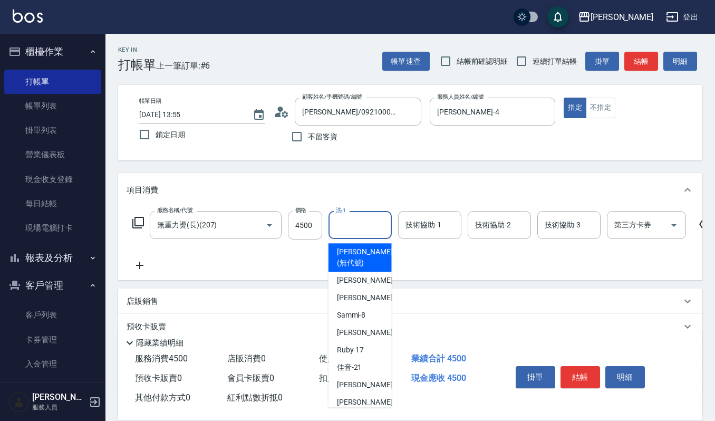
click at [342, 218] on input "洗-1" at bounding box center [360, 225] width 54 height 18
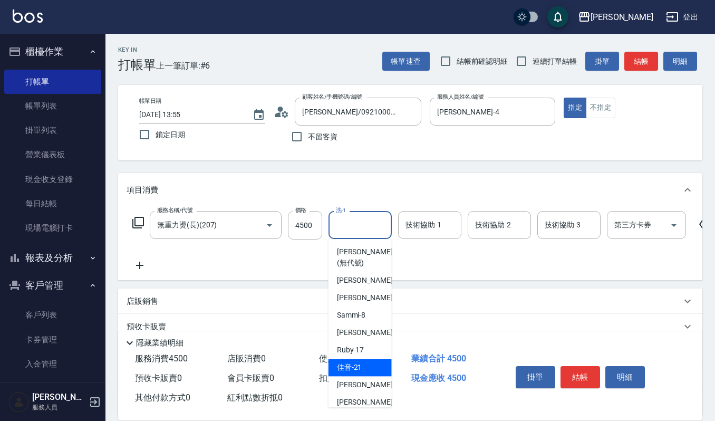
click at [364, 367] on div "佳音 -21" at bounding box center [359, 366] width 63 height 17
type input "佳音-21"
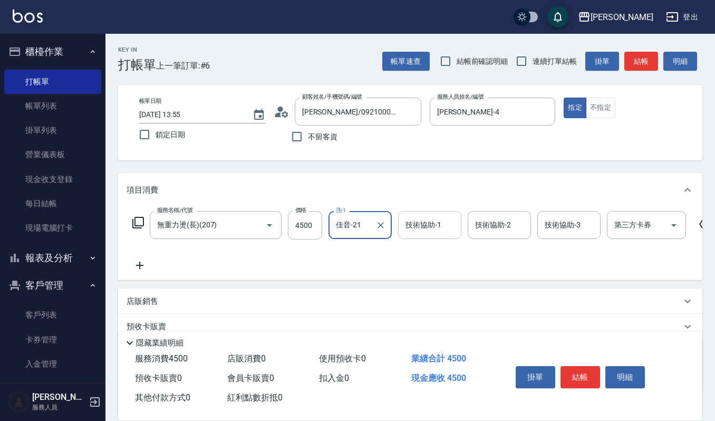
click at [425, 230] on input "技術協助-1" at bounding box center [430, 225] width 54 height 18
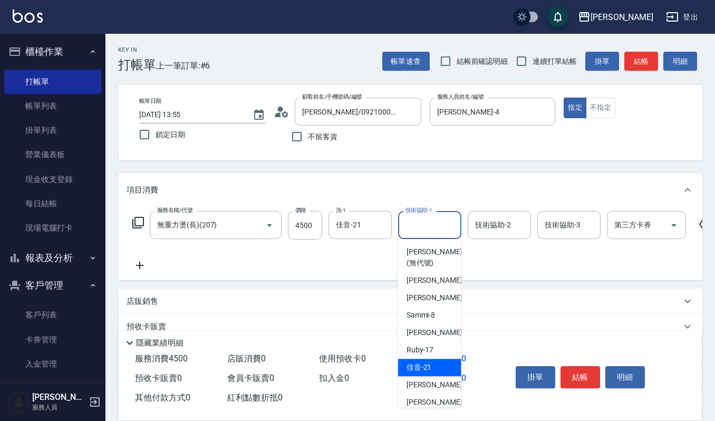
drag, startPoint x: 429, startPoint y: 366, endPoint x: 441, endPoint y: 356, distance: 15.0
click at [431, 366] on span "佳音 -21" at bounding box center [418, 367] width 25 height 11
type input "佳音-21"
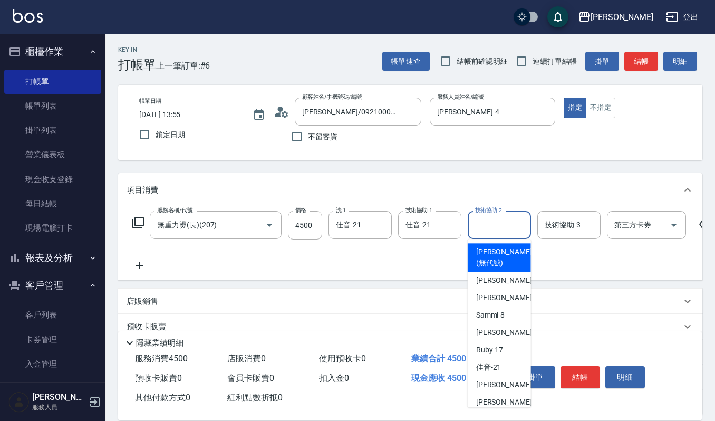
click at [492, 226] on input "技術協助-2" at bounding box center [499, 225] width 54 height 18
click at [499, 280] on div "吉兒 -4" at bounding box center [499, 279] width 63 height 17
type input "吉兒-4"
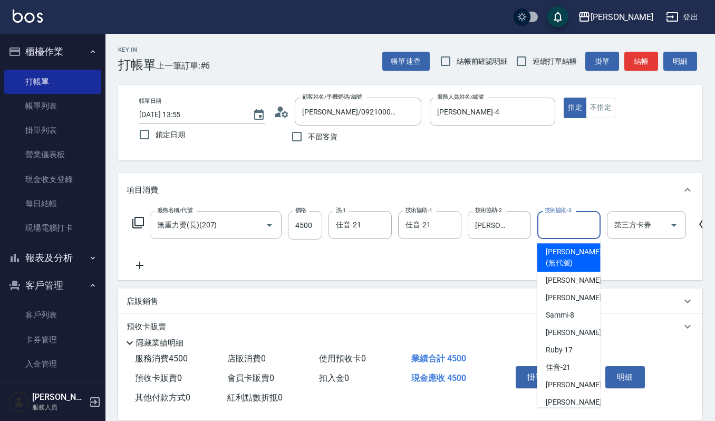
click at [553, 221] on input "技術協助-3" at bounding box center [569, 225] width 54 height 18
click at [563, 277] on span "吉兒 -4" at bounding box center [577, 280] width 62 height 11
type input "吉兒-4"
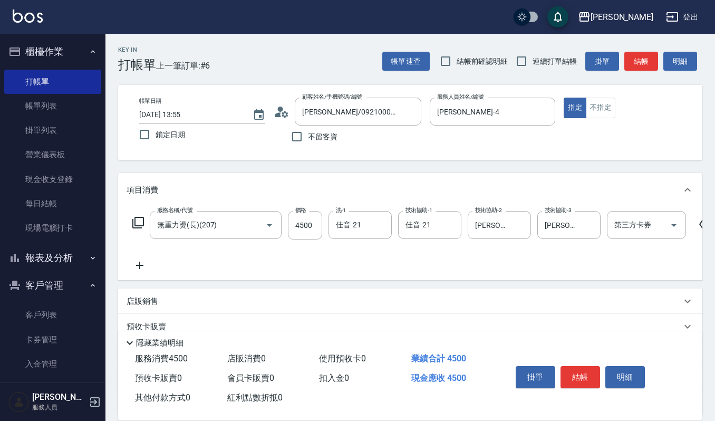
click at [142, 267] on icon at bounding box center [140, 265] width 26 height 13
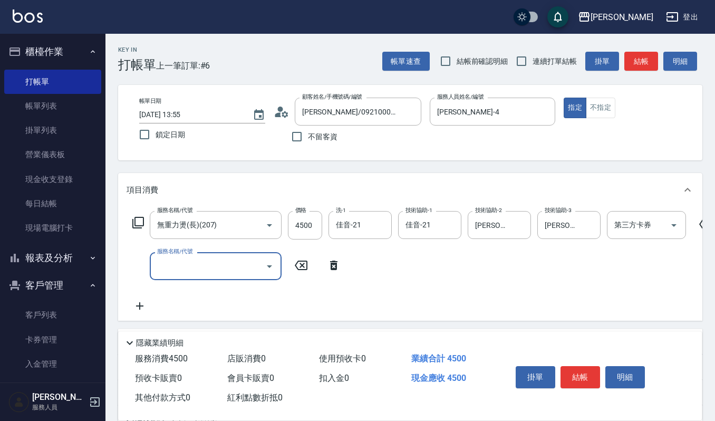
click at [190, 271] on input "服務名稱/代號" at bounding box center [207, 266] width 106 height 18
type input "家"
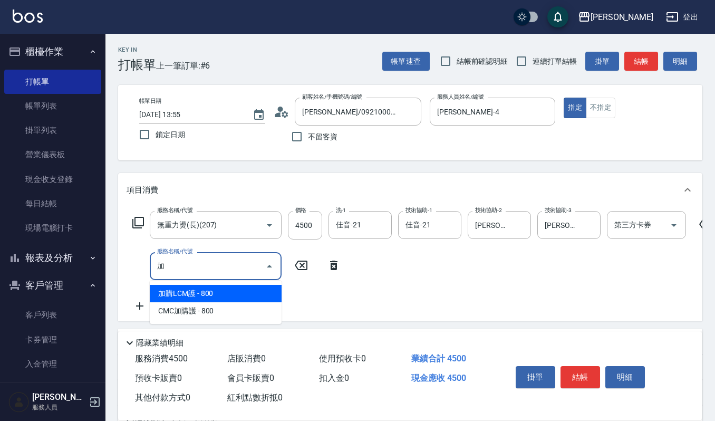
click at [218, 305] on span "CMC加購護 - 800" at bounding box center [216, 310] width 132 height 17
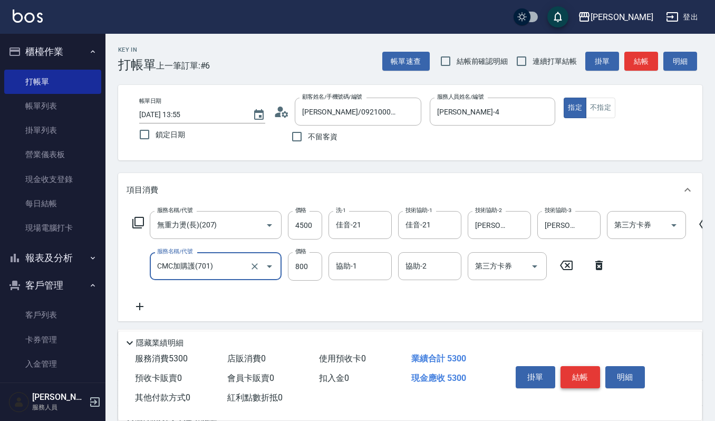
type input "CMC加購護(701)"
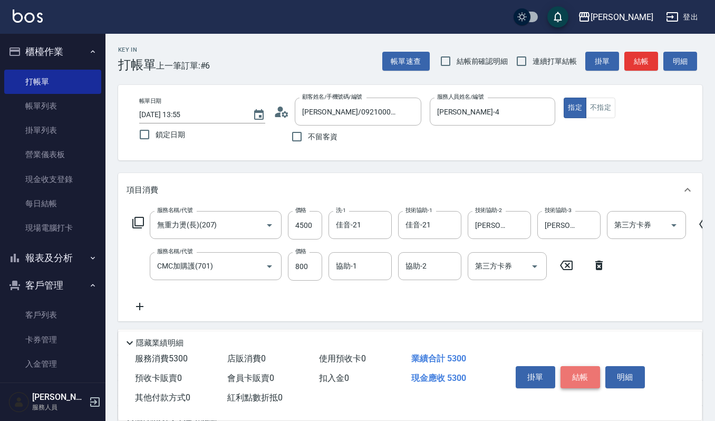
click at [578, 375] on button "結帳" at bounding box center [580, 377] width 40 height 22
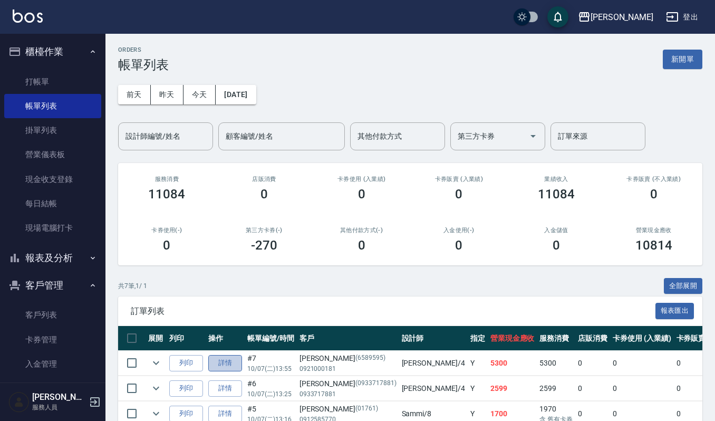
click at [221, 363] on link "詳情" at bounding box center [225, 363] width 34 height 16
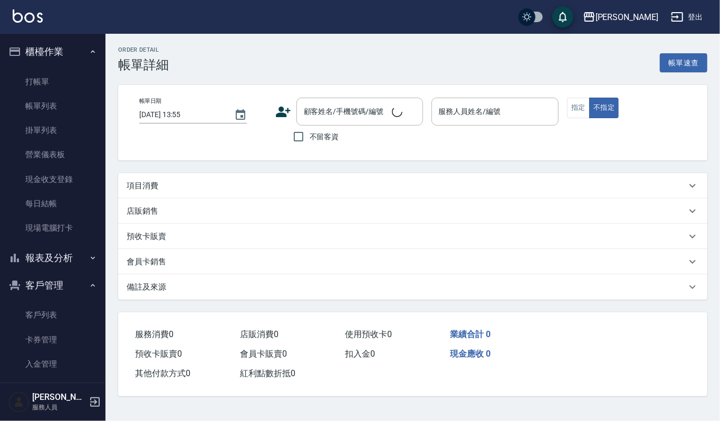
type input "吉兒-4"
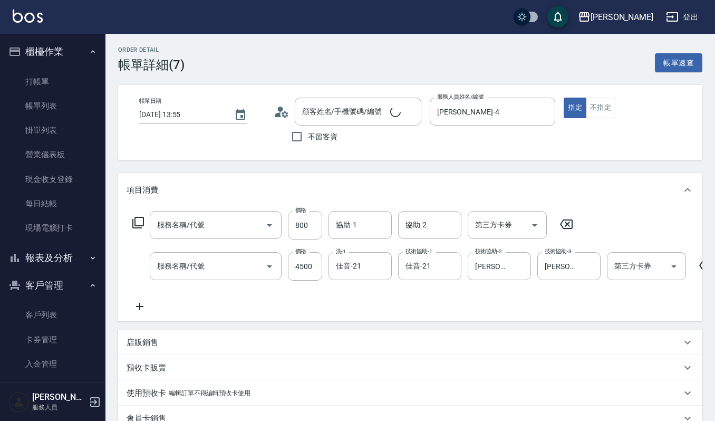
type input "CMC加購護(701)"
type input "無重力燙(長)(207)"
type input "陳郭秋君/0921000181/6589595"
click at [367, 269] on input "佳音-21" at bounding box center [352, 266] width 38 height 18
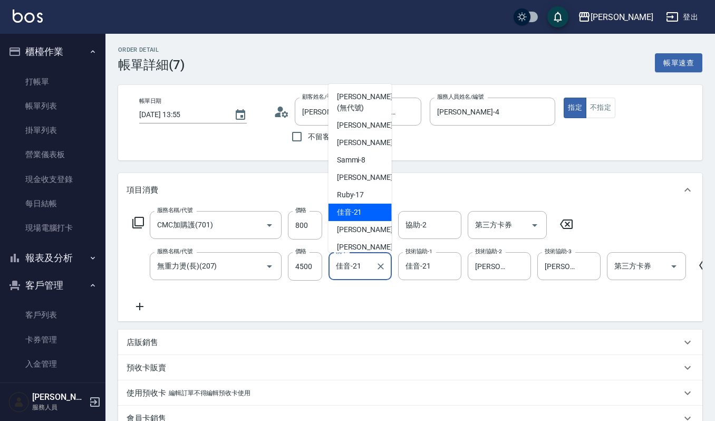
click at [351, 214] on span "佳音 -21" at bounding box center [349, 212] width 25 height 11
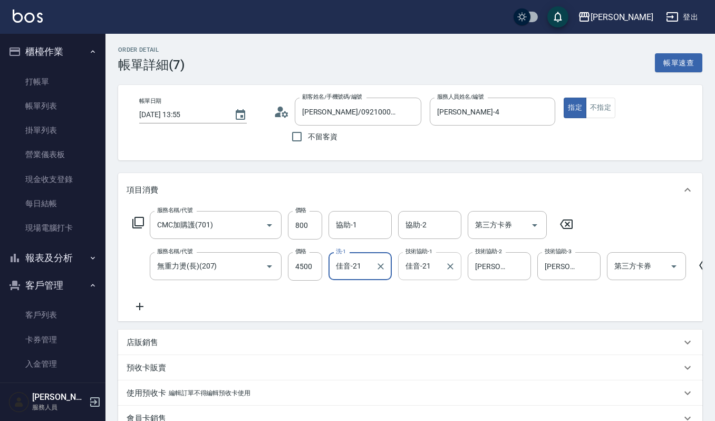
click at [422, 269] on input "佳音-21" at bounding box center [422, 266] width 38 height 18
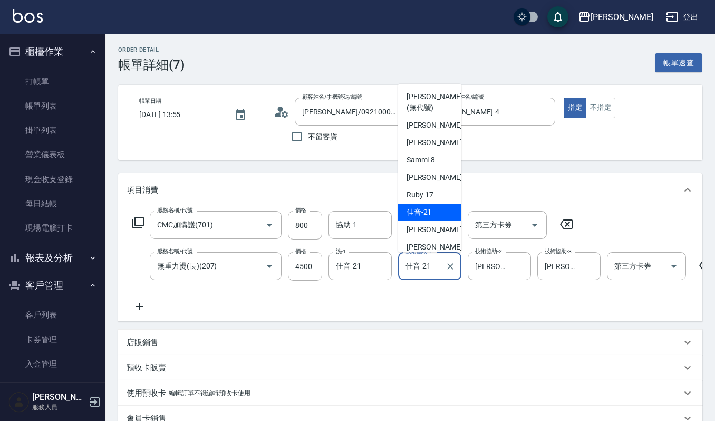
click at [488, 302] on div "服務名稱/代號 CMC加購護(701) 服務名稱/代號 價格 800 價格 協助-1 協助-1 協助-2 協助-2 第三方卡券 第三方卡券 服務名稱/代號 無…" at bounding box center [439, 262] width 625 height 102
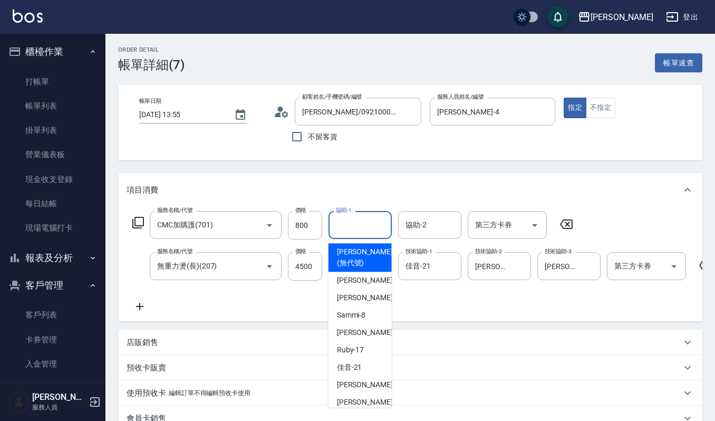
click at [348, 220] on input "協助-1" at bounding box center [360, 225] width 54 height 18
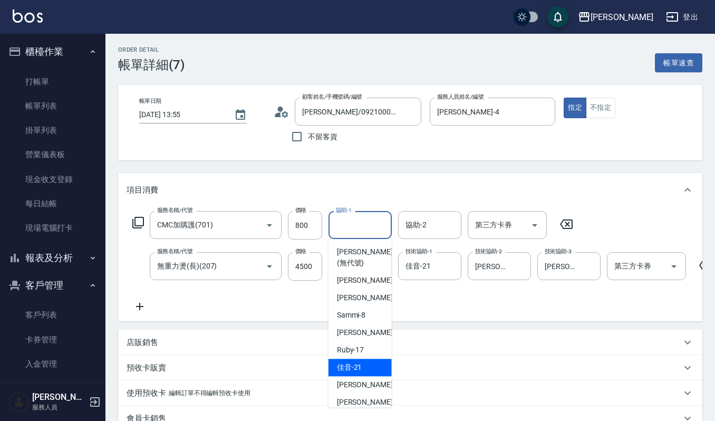
click at [374, 364] on div "佳音 -21" at bounding box center [359, 366] width 63 height 17
type input "佳音-21"
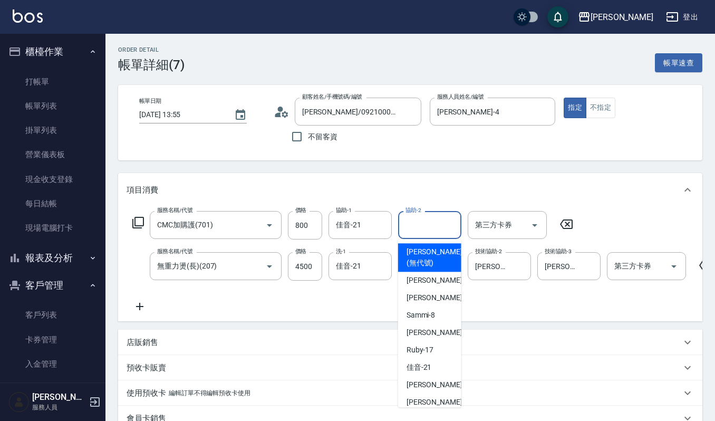
click at [431, 224] on input "協助-2" at bounding box center [430, 225] width 54 height 18
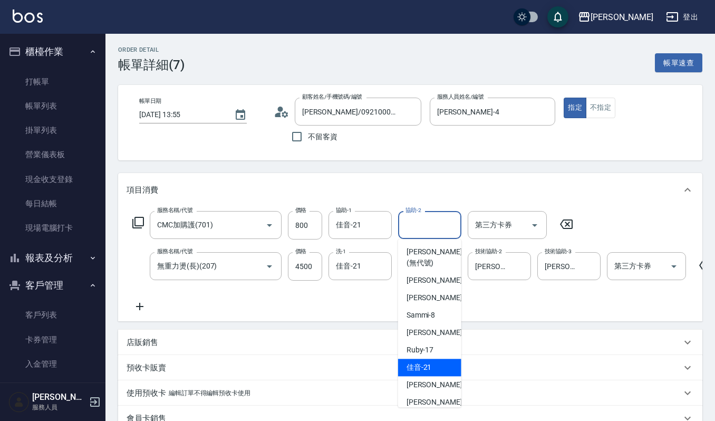
click at [435, 362] on div "佳音 -21" at bounding box center [429, 366] width 63 height 17
type input "佳音-21"
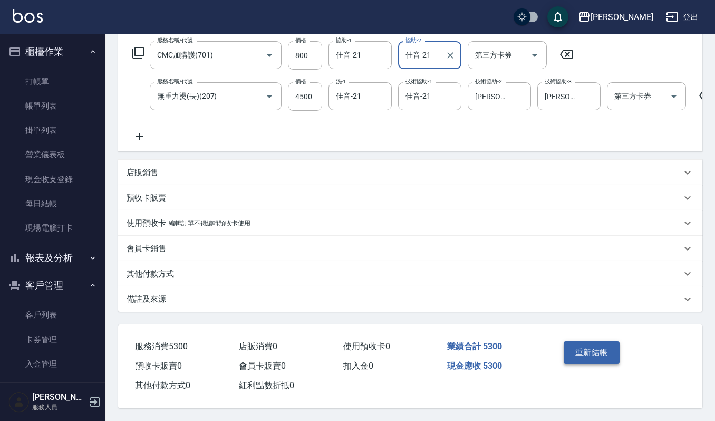
scroll to position [182, 0]
click at [590, 351] on button "重新結帳" at bounding box center [591, 352] width 56 height 22
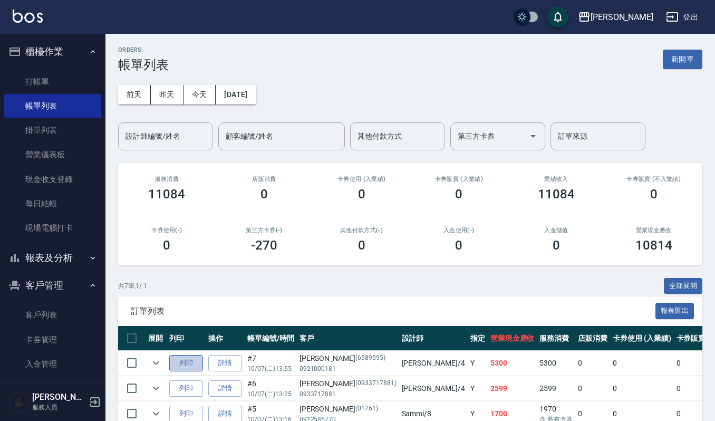
click at [191, 366] on button "列印" at bounding box center [186, 363] width 34 height 16
click at [677, 44] on div "ORDERS 帳單列表 新開單 前天 昨天 今天 2025/10/07 設計師編號/姓名 設計師編號/姓名 顧客編號/姓名 顧客編號/姓名 其他付款方式 其他…" at bounding box center [409, 301] width 609 height 535
click at [682, 60] on button "新開單" at bounding box center [683, 60] width 40 height 20
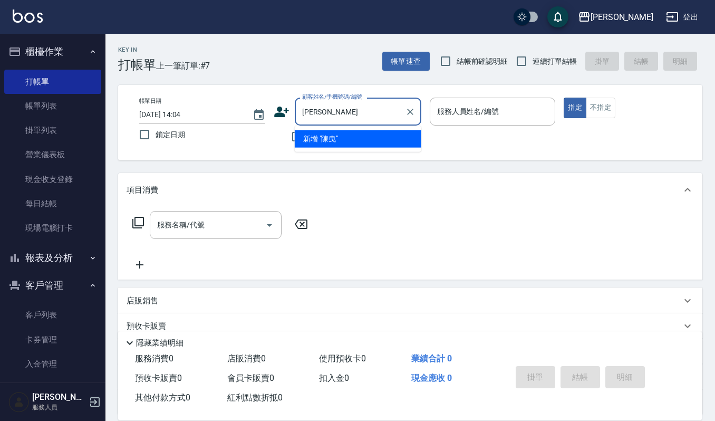
type input "陳"
click at [353, 139] on li "陳羿彣/0960110067/60258" at bounding box center [358, 138] width 127 height 17
type input "陳羿彣/0960110067/60258"
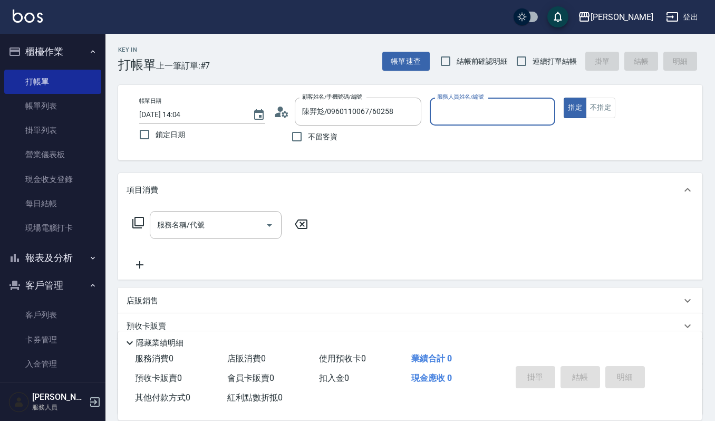
type input "吉兒-4"
click at [154, 234] on input "服務名稱/代號" at bounding box center [207, 225] width 106 height 18
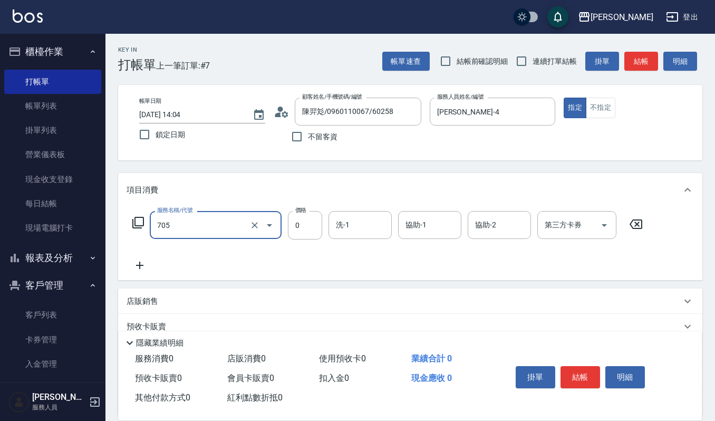
type input "努貝亞卷(不含純香)0(705)"
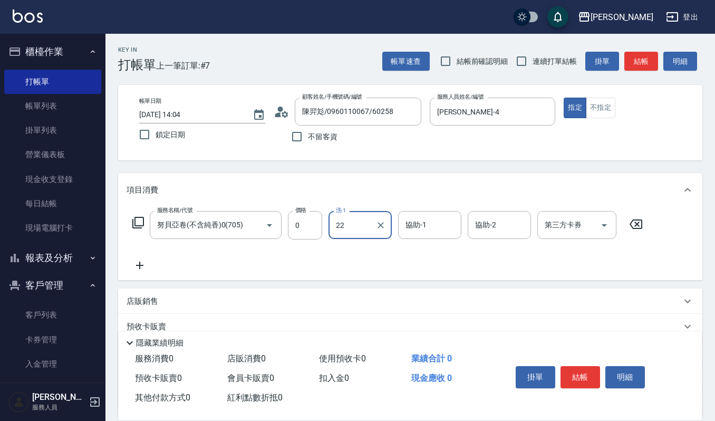
type input "[PERSON_NAME]-22"
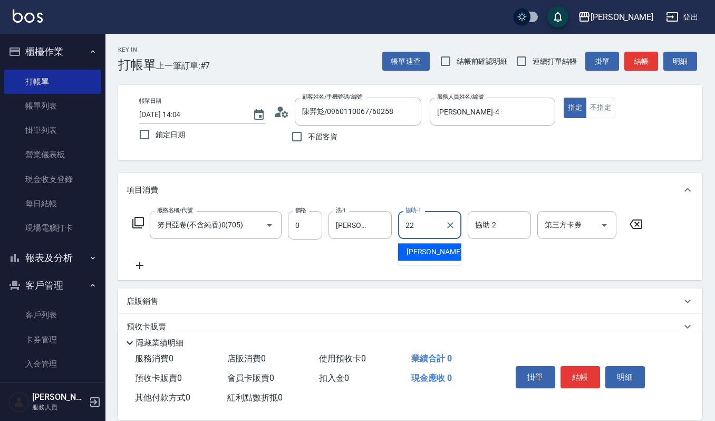
type input "[PERSON_NAME]-22"
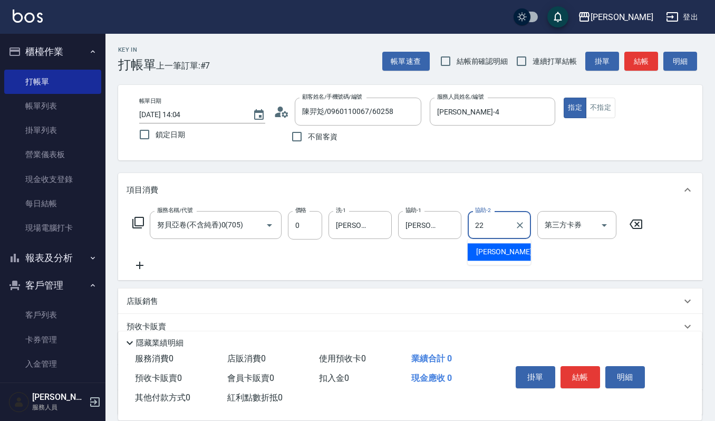
type input "[PERSON_NAME]-22"
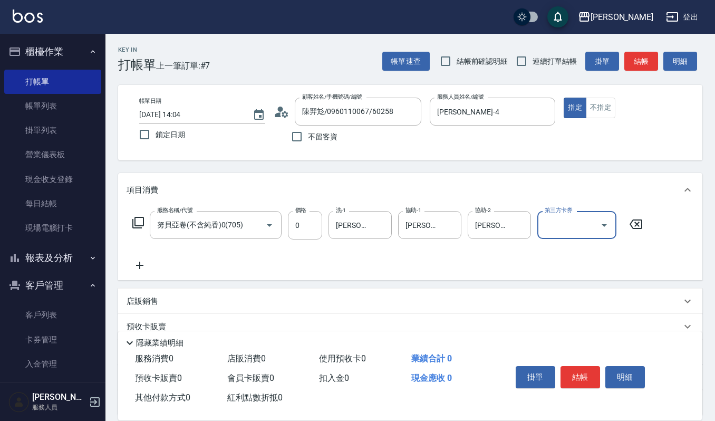
click at [563, 220] on input "第三方卡券" at bounding box center [569, 225] width 54 height 18
click at [559, 263] on span "舊有卡券" at bounding box center [576, 268] width 79 height 17
type input "舊有卡券"
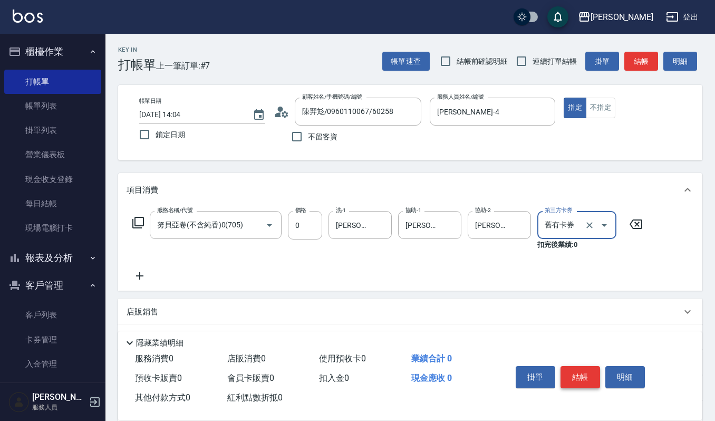
click at [587, 376] on button "結帳" at bounding box center [580, 377] width 40 height 22
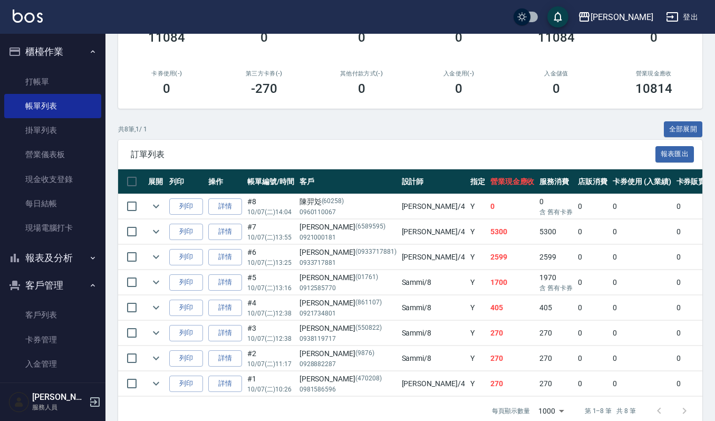
scroll to position [187, 0]
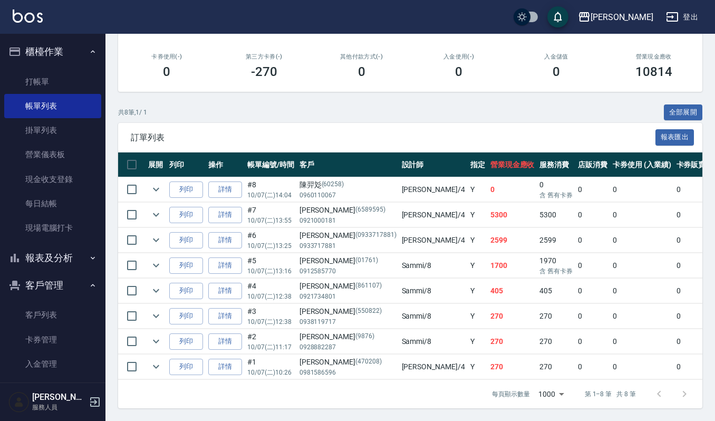
click at [247, 136] on div "訂單列表 報表匯出" at bounding box center [410, 137] width 584 height 29
click at [180, 181] on button "列印" at bounding box center [186, 189] width 34 height 16
click at [190, 207] on button "列印" at bounding box center [186, 215] width 34 height 16
click at [45, 72] on link "打帳單" at bounding box center [52, 82] width 97 height 24
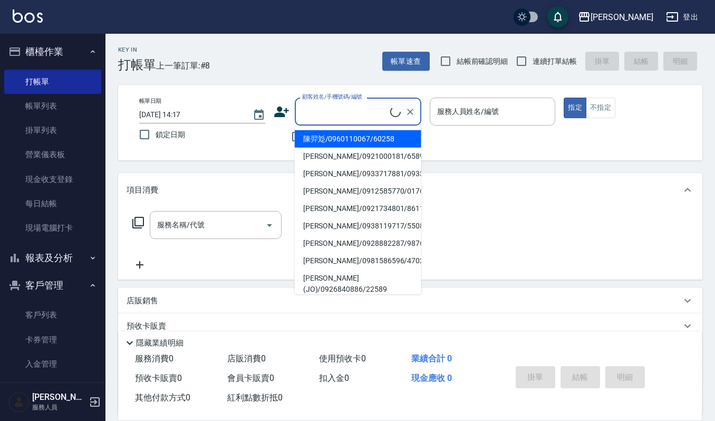
drag, startPoint x: 327, startPoint y: 111, endPoint x: 308, endPoint y: 108, distance: 19.2
click at [326, 111] on input "顧客姓名/手機號碼/編號" at bounding box center [344, 111] width 91 height 18
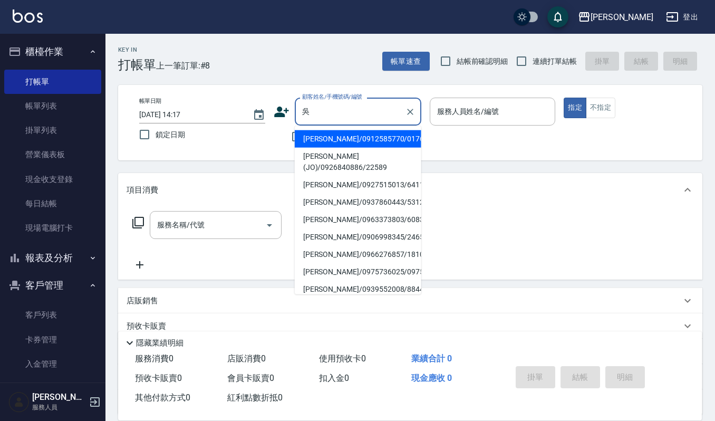
click at [329, 141] on li "吳美惠/0912585770/01761" at bounding box center [358, 138] width 127 height 17
type input "吳美惠/0912585770/01761"
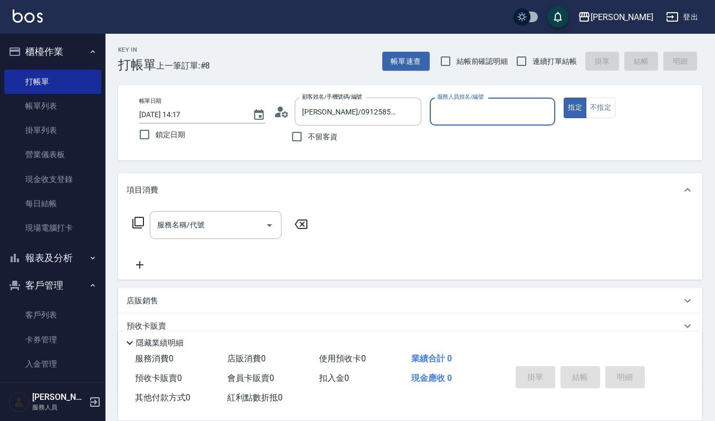
type input "吉兒-4"
click at [267, 221] on icon "Open" at bounding box center [269, 225] width 13 height 13
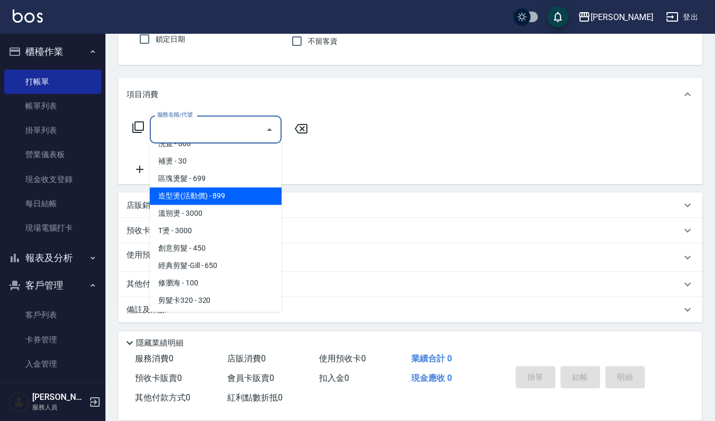
scroll to position [281, 0]
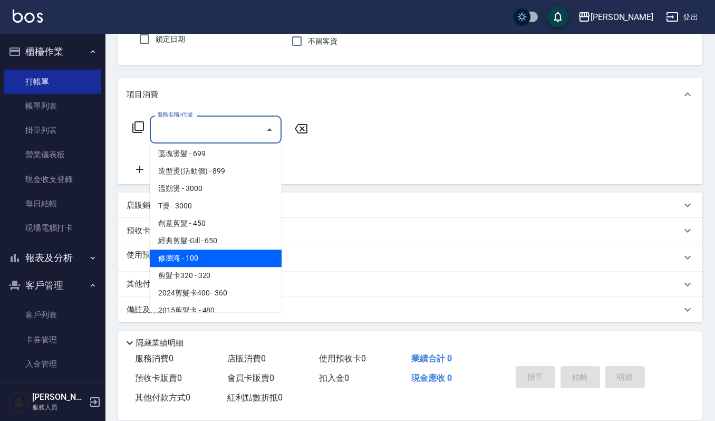
click at [235, 260] on span "修瀏海 - 100" at bounding box center [216, 257] width 132 height 17
type input "修瀏海(303)"
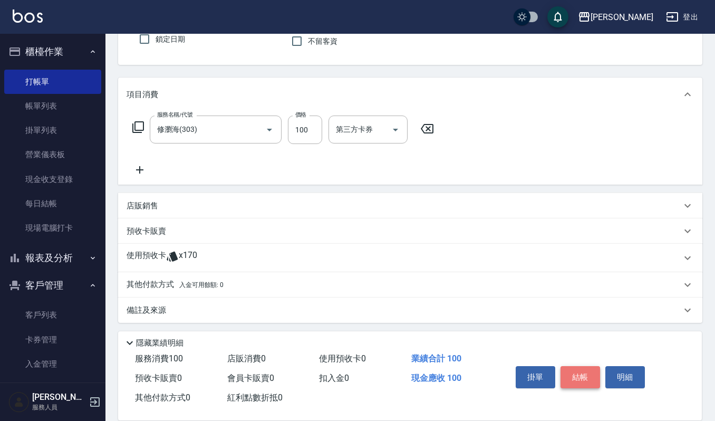
click at [584, 370] on button "結帳" at bounding box center [580, 377] width 40 height 22
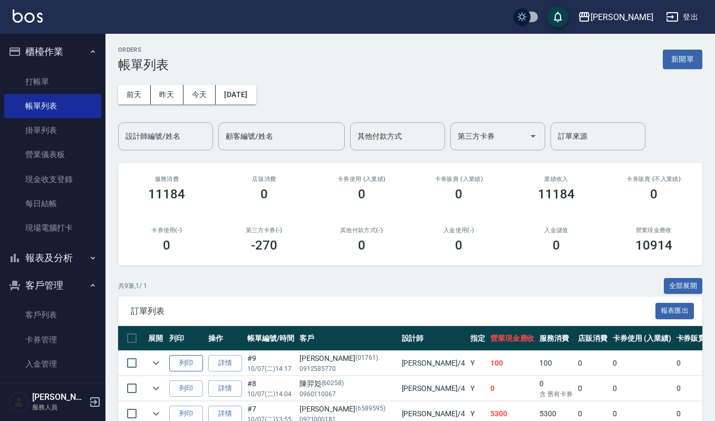
click at [176, 363] on button "列印" at bounding box center [186, 363] width 34 height 16
click at [57, 84] on link "打帳單" at bounding box center [52, 82] width 97 height 24
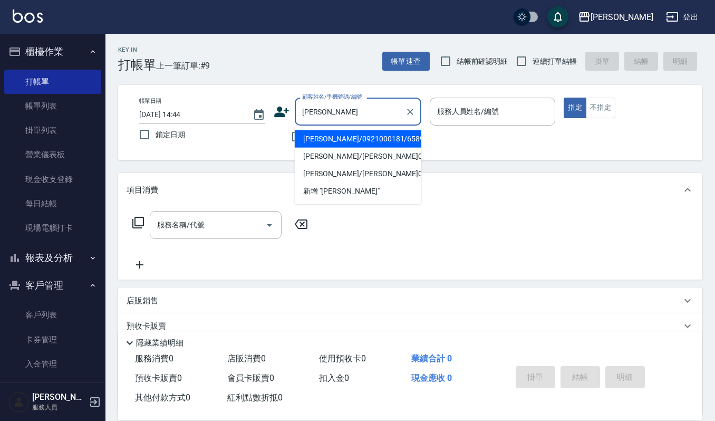
click at [352, 135] on li "陳郭秋君/0921000181/6589595" at bounding box center [358, 138] width 127 height 17
type input "陳郭秋君/0921000181/6589595"
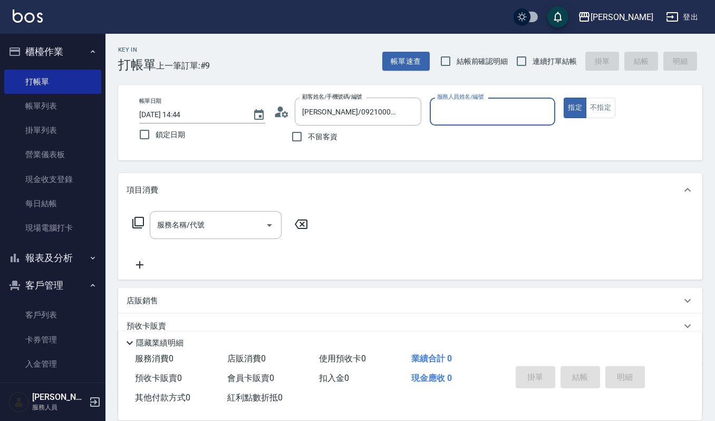
type input "吉兒-4"
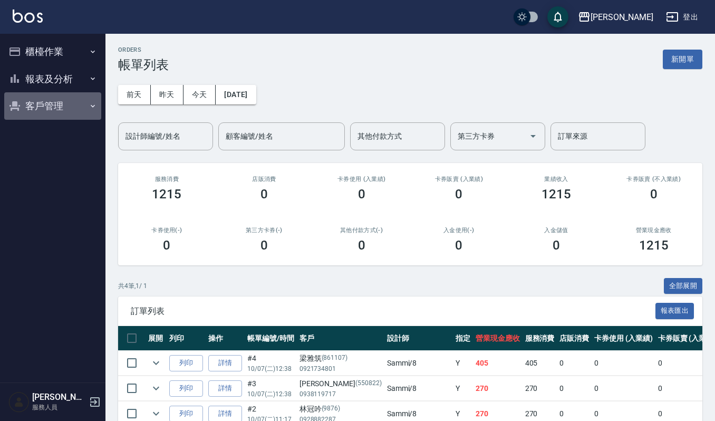
click at [82, 96] on button "客戶管理" at bounding box center [52, 105] width 97 height 27
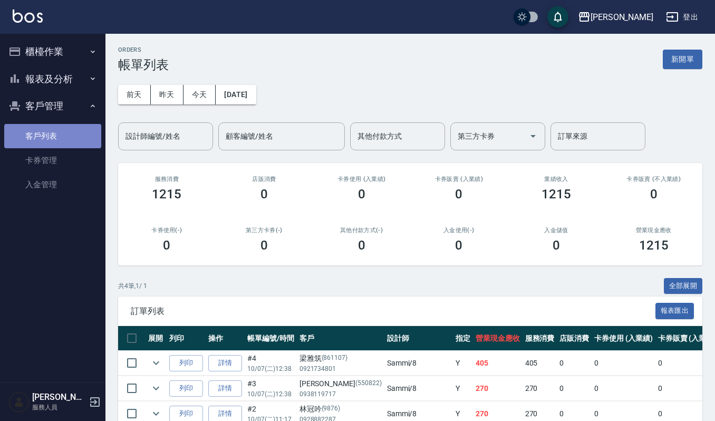
click at [88, 131] on link "客戶列表" at bounding box center [52, 136] width 97 height 24
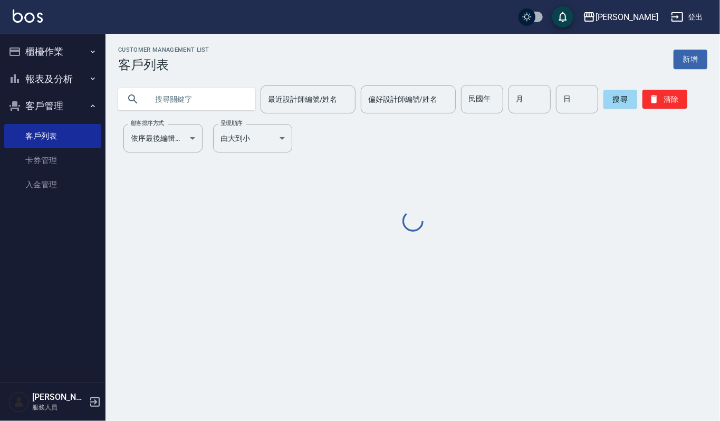
click at [197, 103] on input "text" at bounding box center [197, 99] width 99 height 28
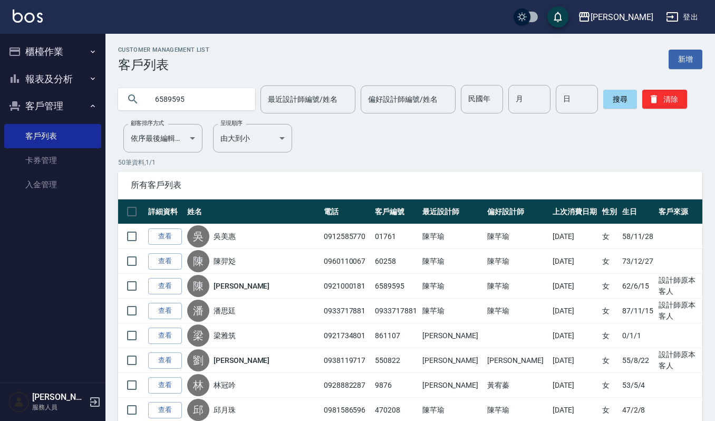
type input "6589595"
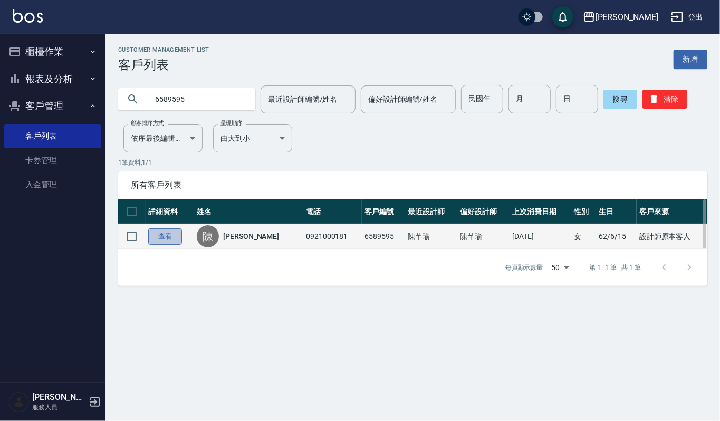
click at [168, 230] on link "查看" at bounding box center [165, 236] width 34 height 16
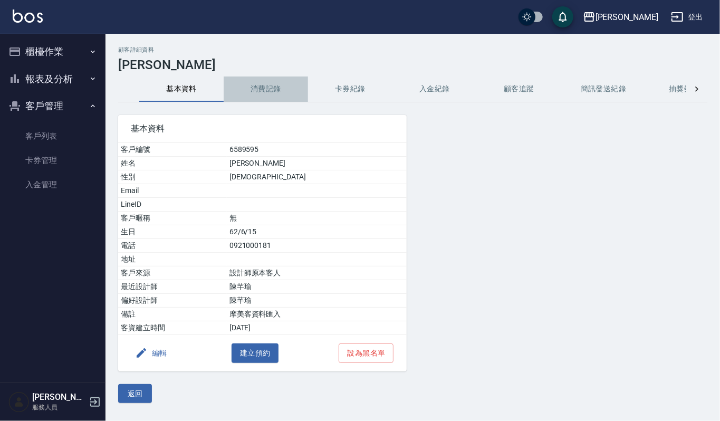
click at [273, 81] on button "消費記錄" at bounding box center [266, 88] width 84 height 25
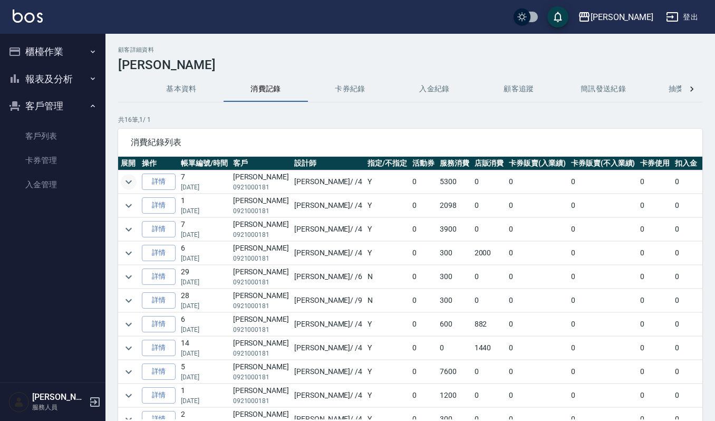
click at [133, 183] on icon "expand row" at bounding box center [128, 182] width 13 height 13
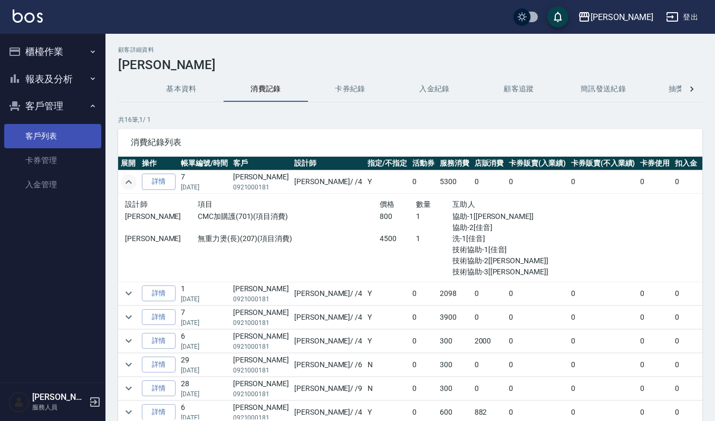
drag, startPoint x: 43, startPoint y: 135, endPoint x: 58, endPoint y: 124, distance: 18.6
click at [43, 135] on link "客戶列表" at bounding box center [52, 136] width 97 height 24
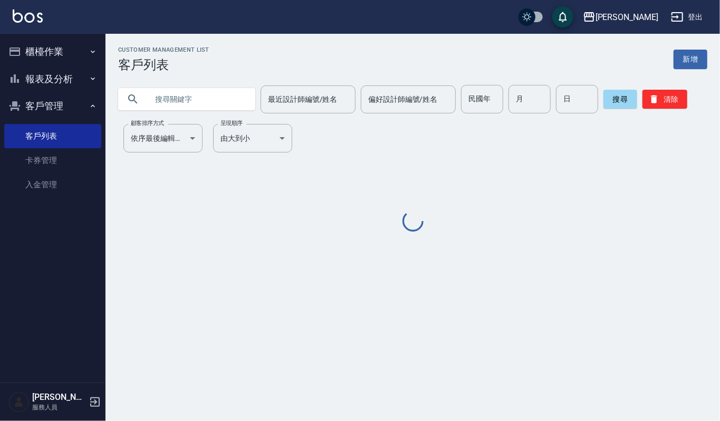
click at [164, 102] on input "text" at bounding box center [197, 99] width 99 height 28
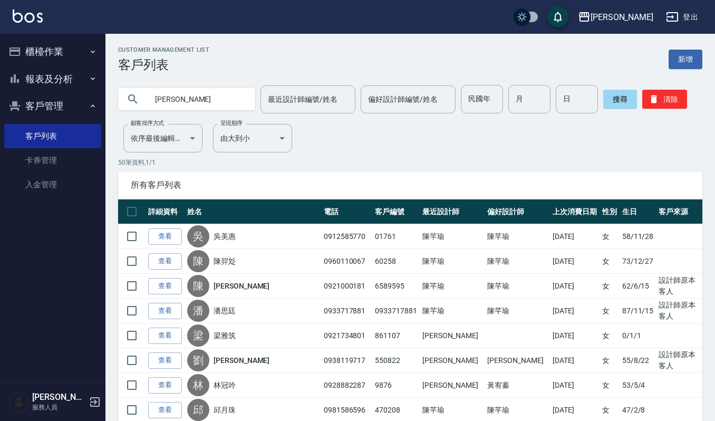
type input "黃麗"
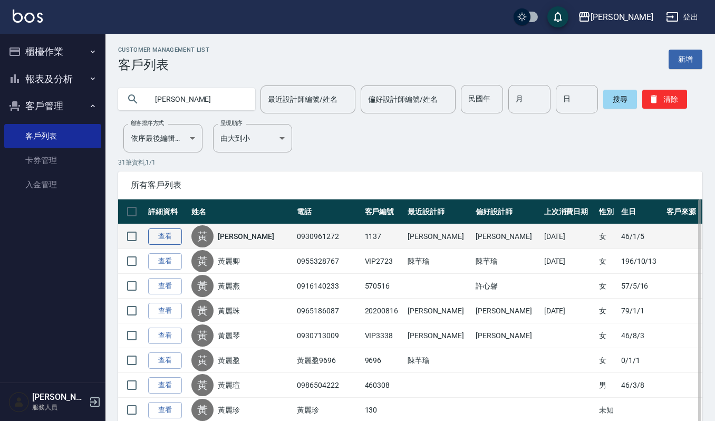
click at [178, 239] on link "查看" at bounding box center [165, 236] width 34 height 16
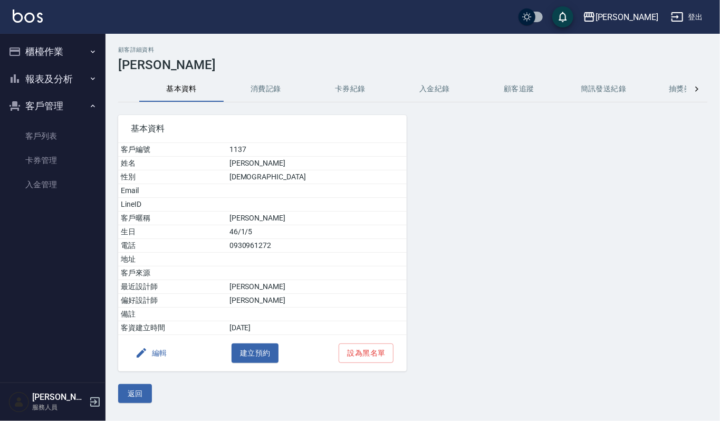
click at [269, 87] on button "消費記錄" at bounding box center [266, 88] width 84 height 25
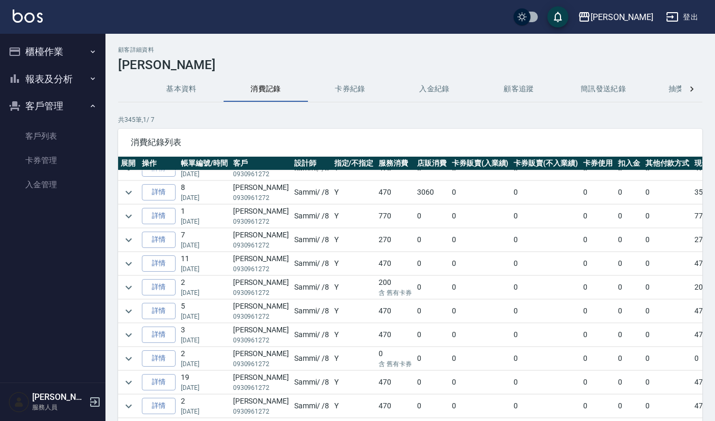
scroll to position [140, 0]
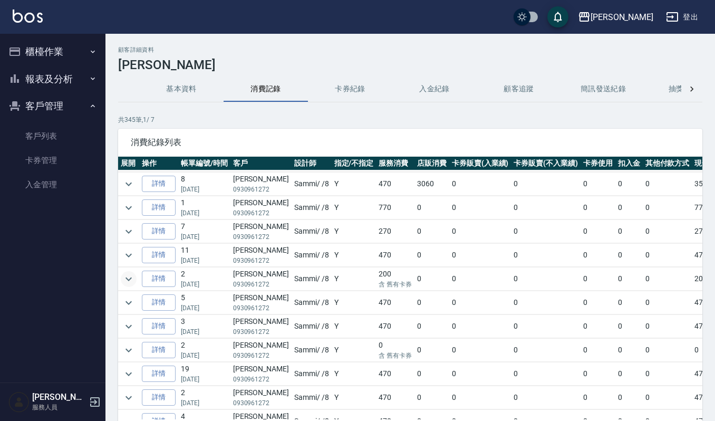
click at [122, 279] on icon "expand row" at bounding box center [128, 279] width 13 height 13
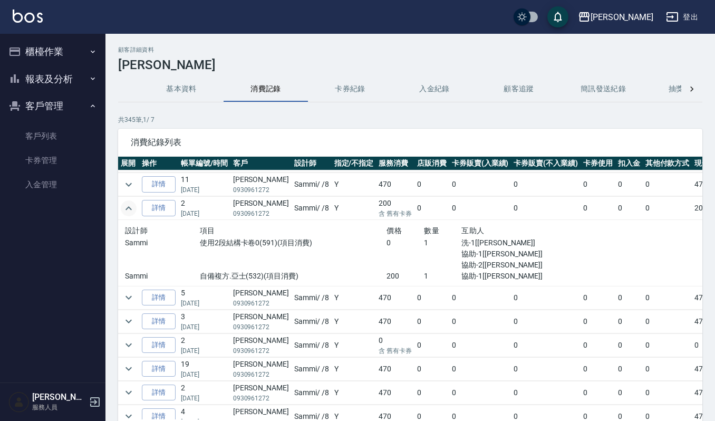
scroll to position [281, 0]
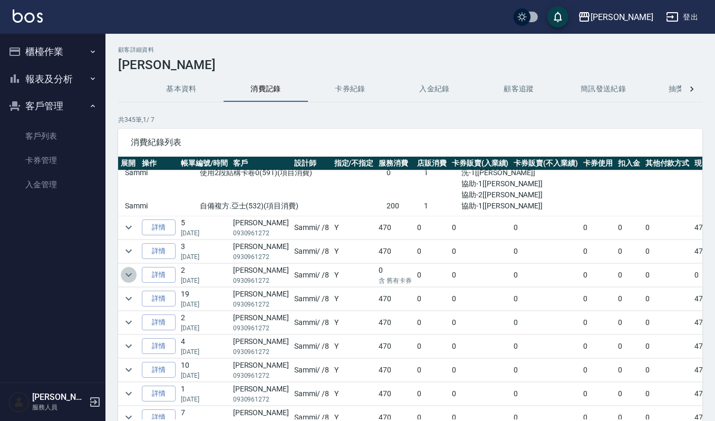
click at [131, 280] on icon "expand row" at bounding box center [128, 274] width 13 height 13
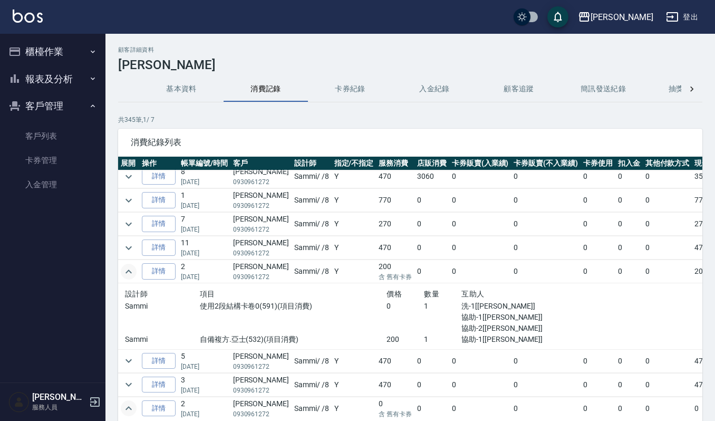
scroll to position [0, 0]
